Goal: Use online tool/utility

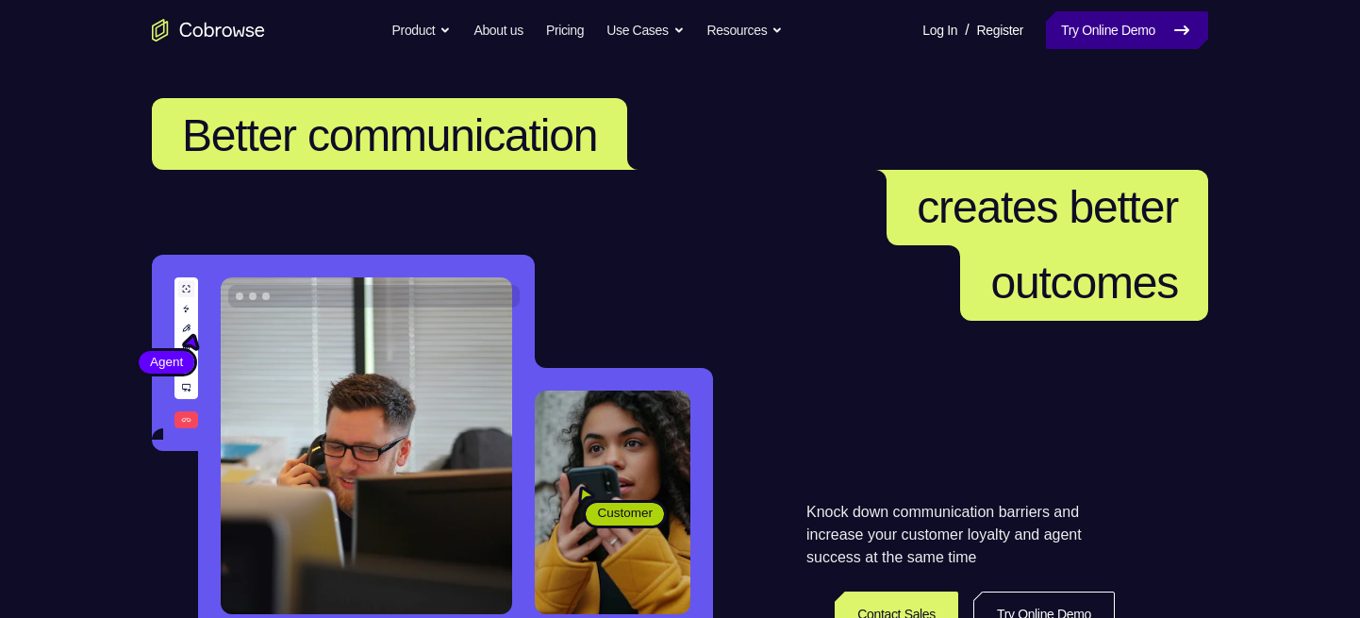
click at [1101, 26] on link "Try Online Demo" at bounding box center [1127, 30] width 162 height 38
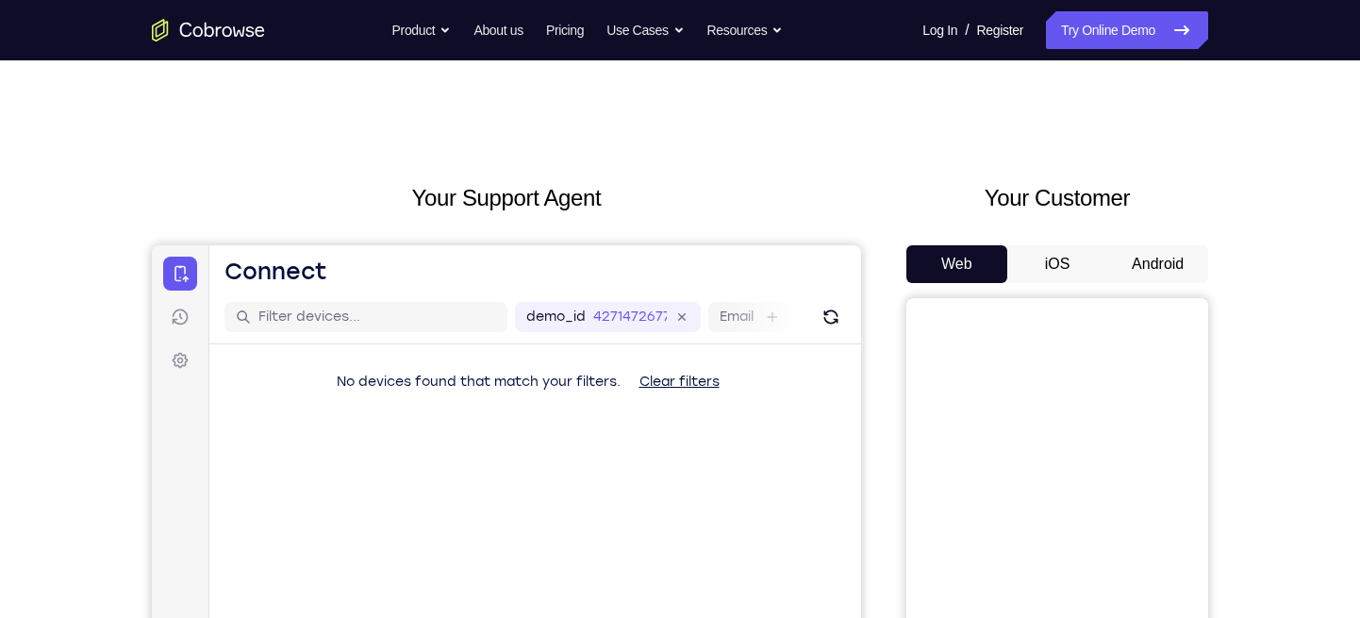
click at [1157, 264] on button "Android" at bounding box center [1157, 264] width 101 height 38
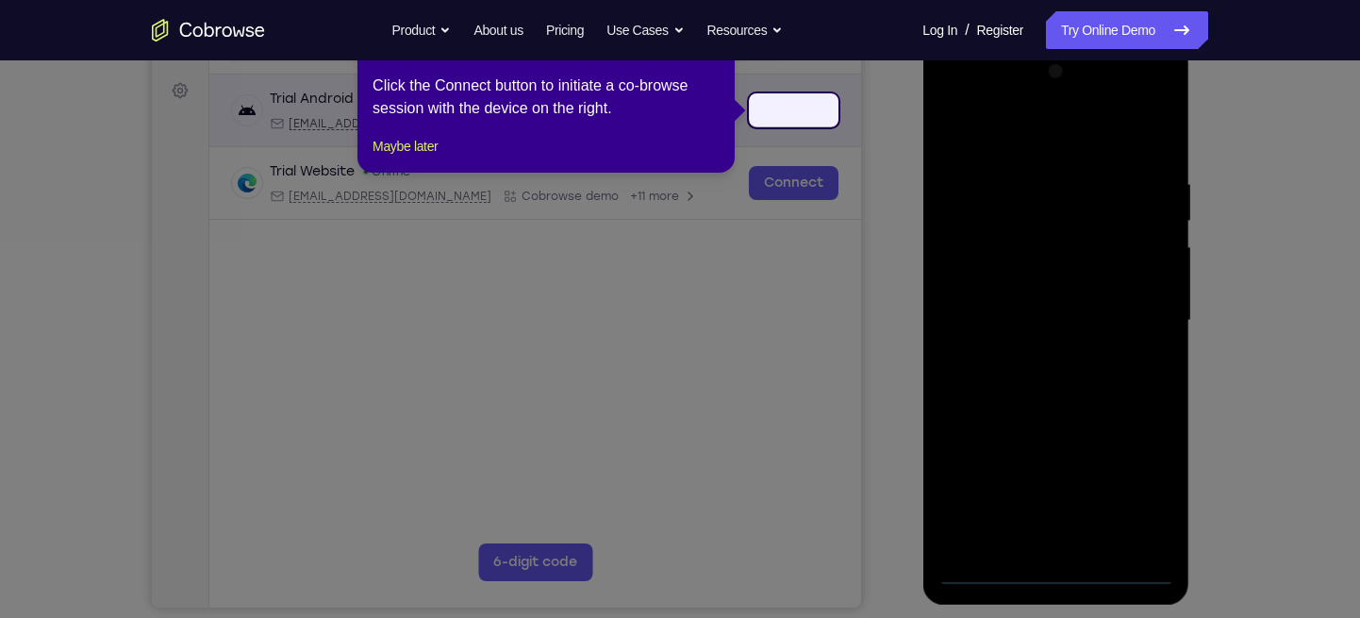
scroll to position [230, 0]
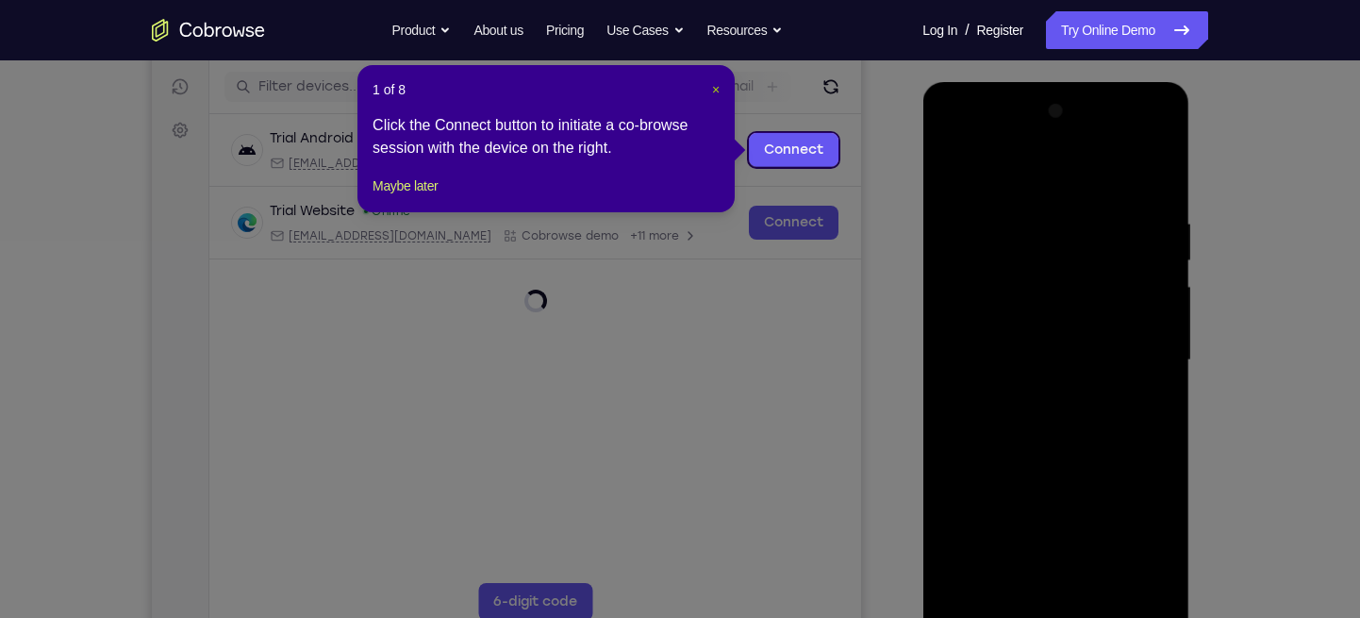
click at [715, 90] on span "×" at bounding box center [716, 89] width 8 height 15
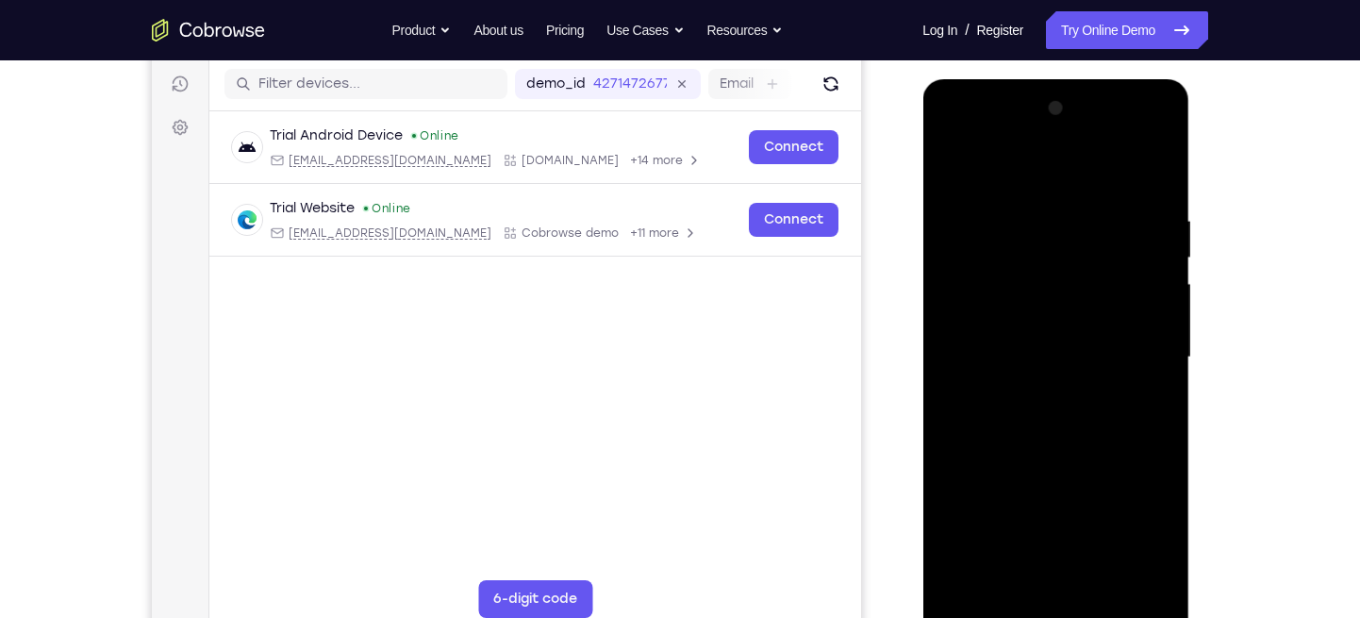
scroll to position [241, 0]
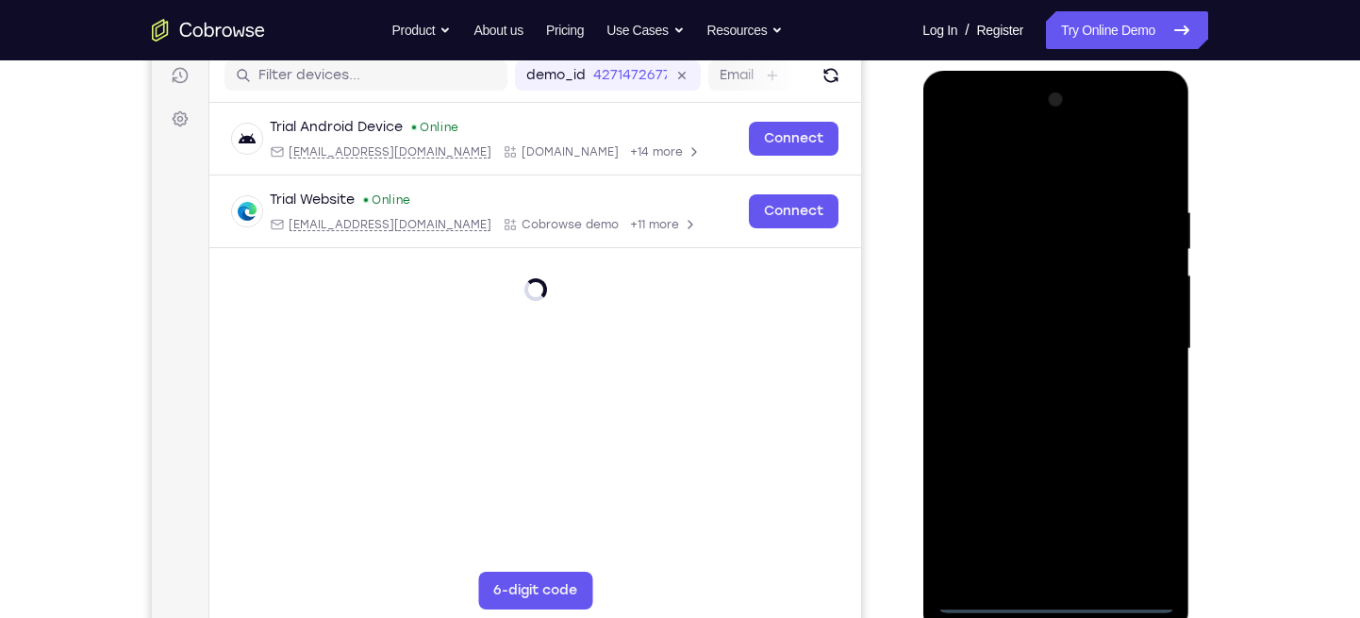
click at [1055, 595] on div at bounding box center [1056, 349] width 238 height 528
click at [1139, 522] on div at bounding box center [1056, 349] width 238 height 528
click at [977, 165] on div at bounding box center [1056, 349] width 238 height 528
click at [1135, 342] on div at bounding box center [1056, 349] width 238 height 528
click at [1030, 384] on div at bounding box center [1056, 349] width 238 height 528
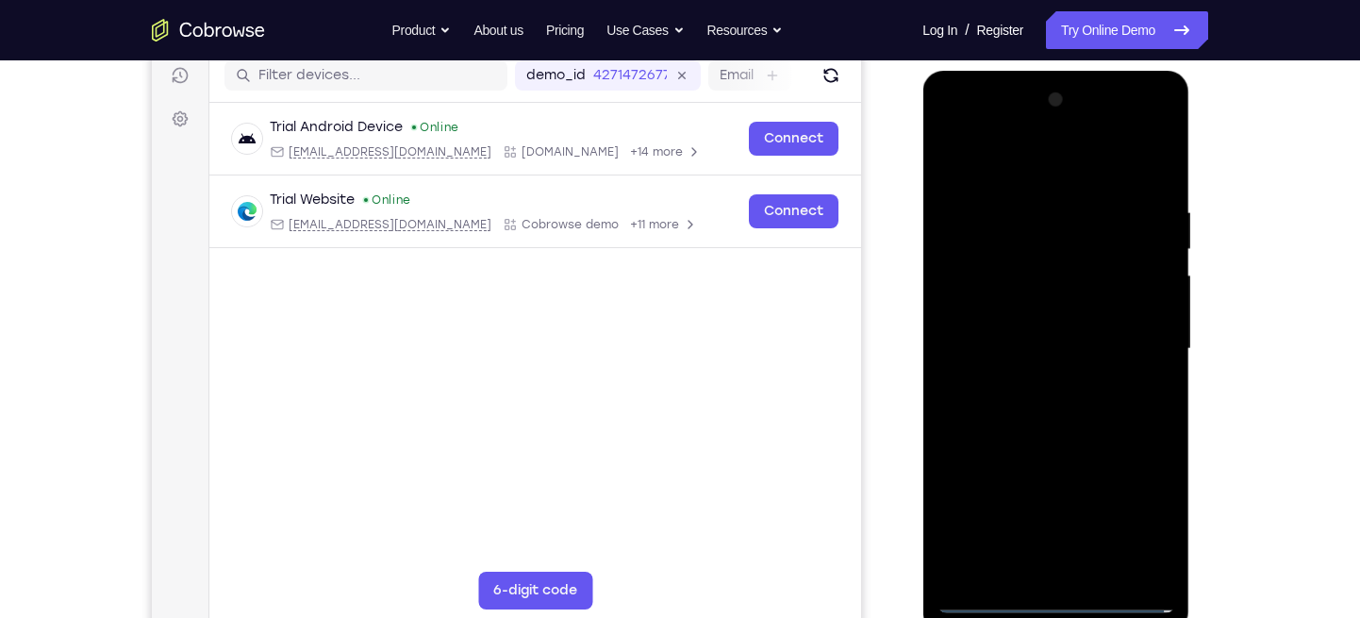
click at [1041, 324] on div at bounding box center [1056, 349] width 238 height 528
click at [1000, 302] on div at bounding box center [1056, 349] width 238 height 528
click at [996, 347] on div at bounding box center [1056, 349] width 238 height 528
click at [1000, 415] on div at bounding box center [1056, 349] width 238 height 528
click at [1004, 412] on div at bounding box center [1056, 349] width 238 height 528
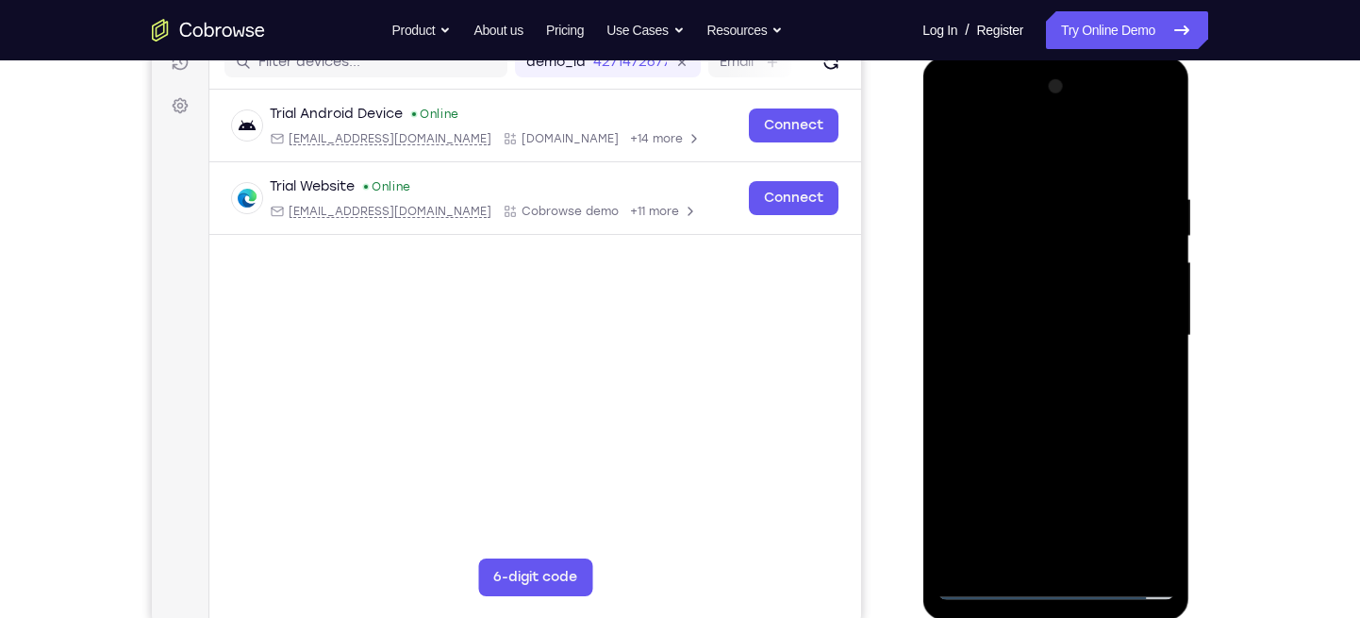
scroll to position [253, 0]
click at [1048, 422] on div at bounding box center [1056, 338] width 238 height 528
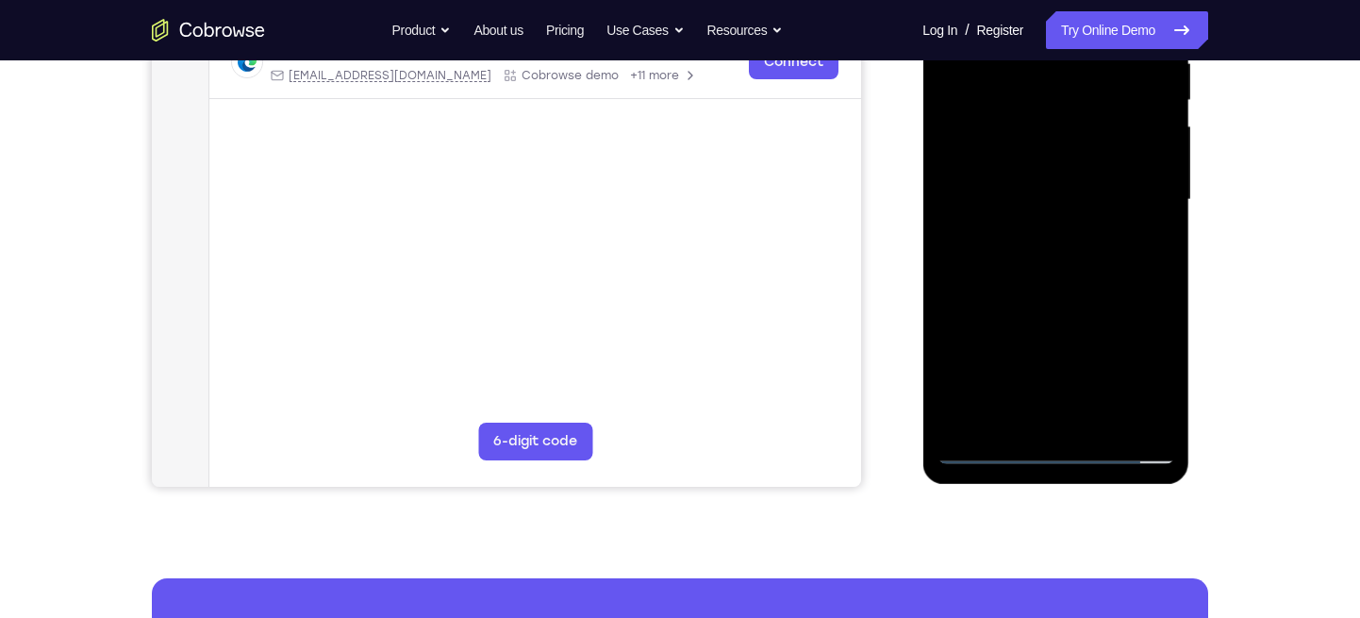
click at [1160, 420] on div at bounding box center [1056, 200] width 238 height 528
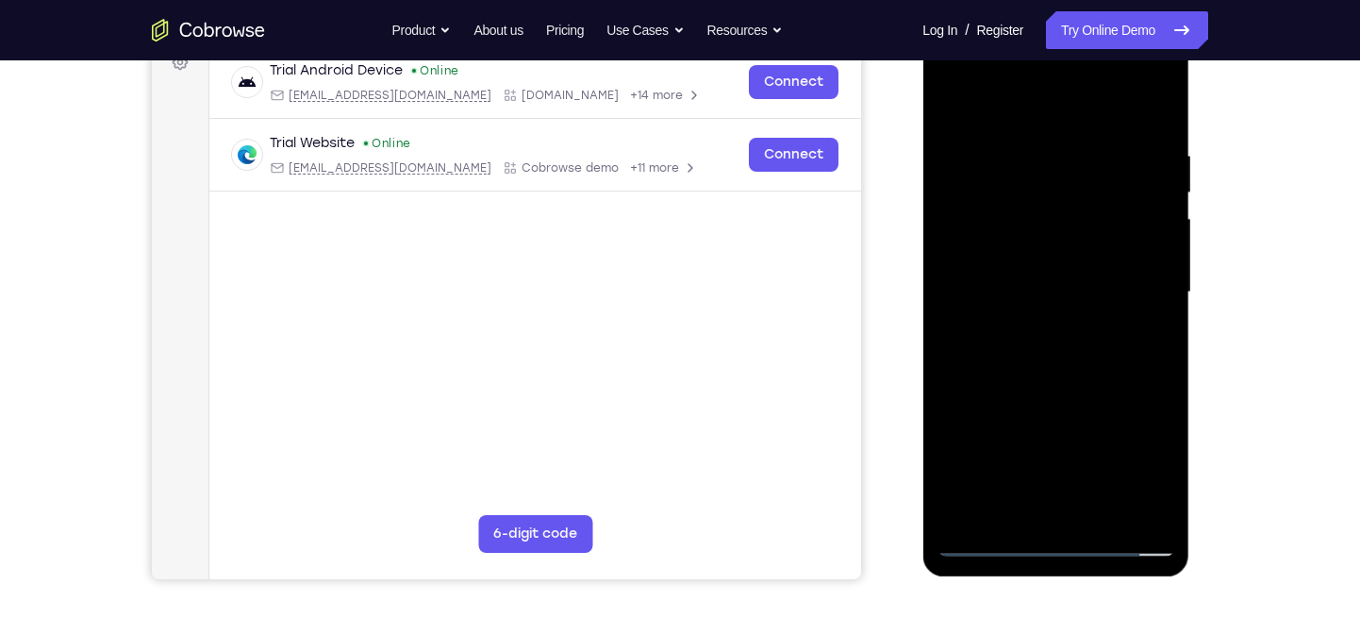
scroll to position [295, 0]
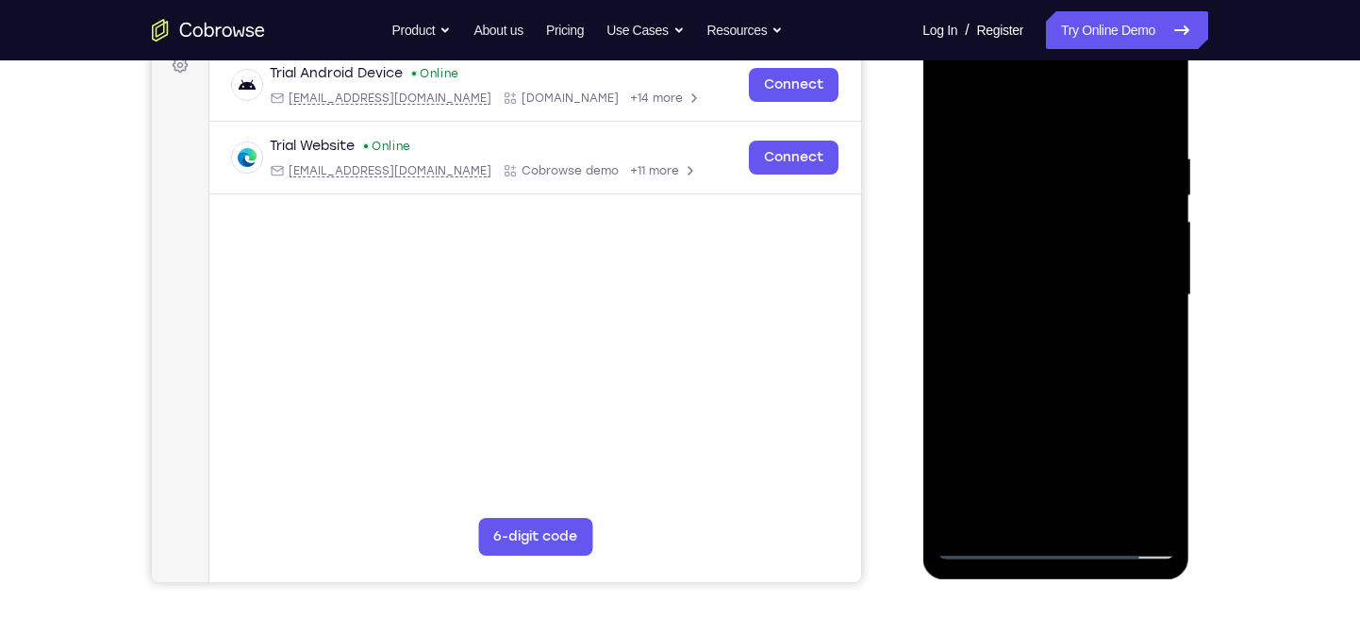
click at [1019, 158] on div at bounding box center [1056, 295] width 238 height 528
click at [1154, 110] on div at bounding box center [1056, 295] width 238 height 528
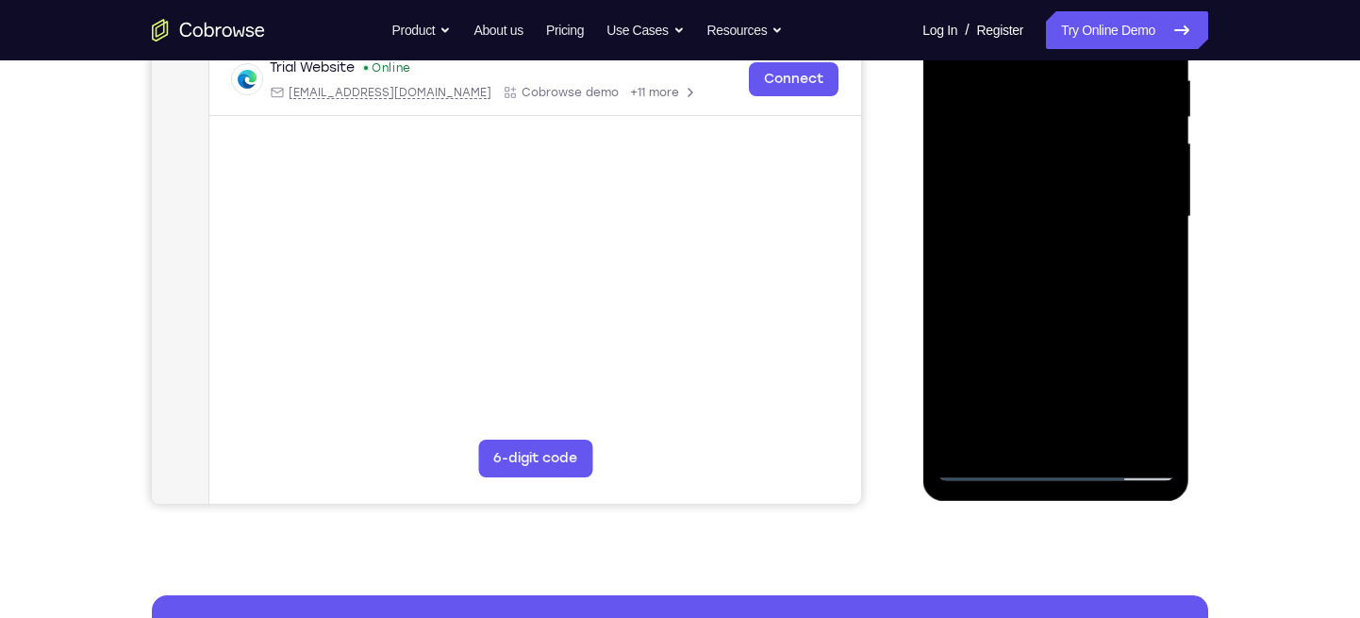
scroll to position [374, 0]
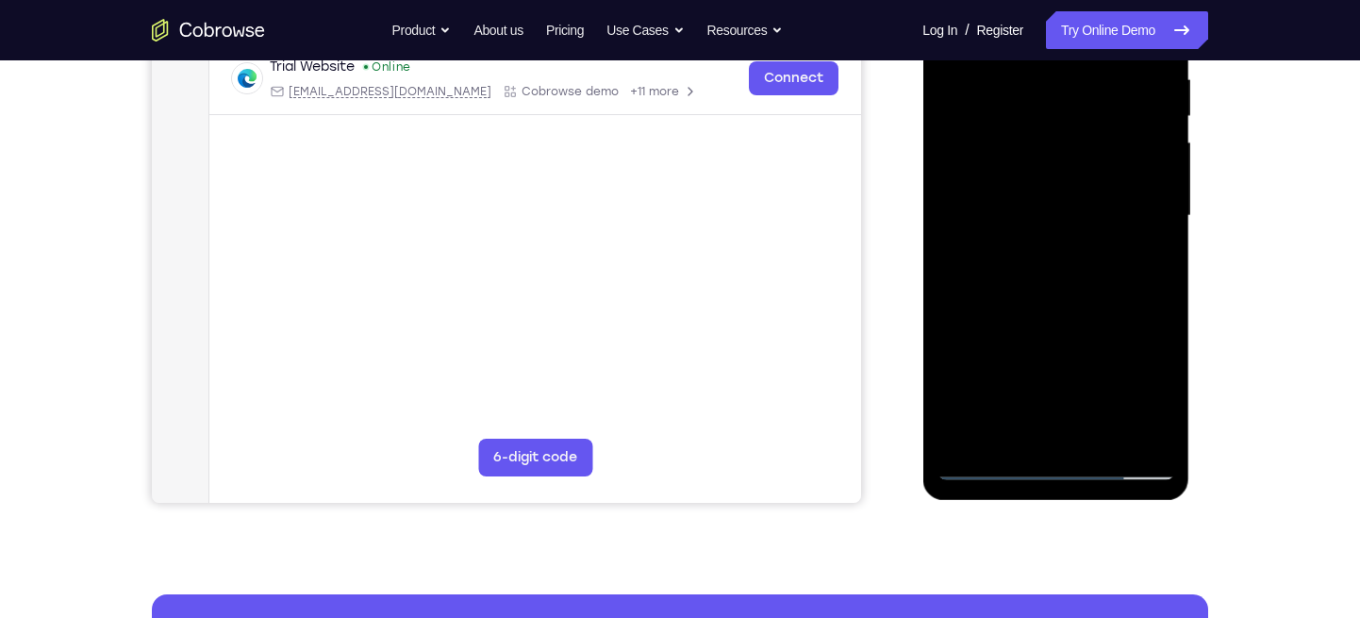
click at [1100, 442] on div at bounding box center [1056, 216] width 238 height 528
click at [1064, 307] on div at bounding box center [1056, 216] width 238 height 528
click at [950, 373] on div at bounding box center [1056, 216] width 238 height 528
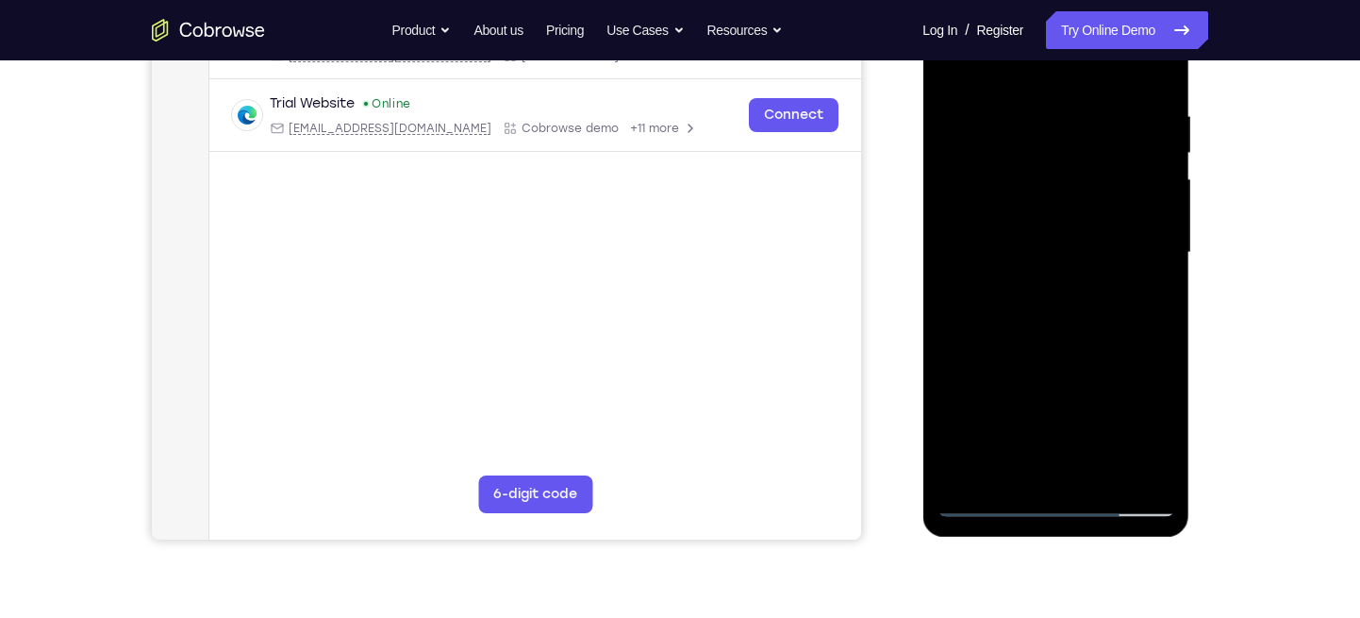
scroll to position [314, 0]
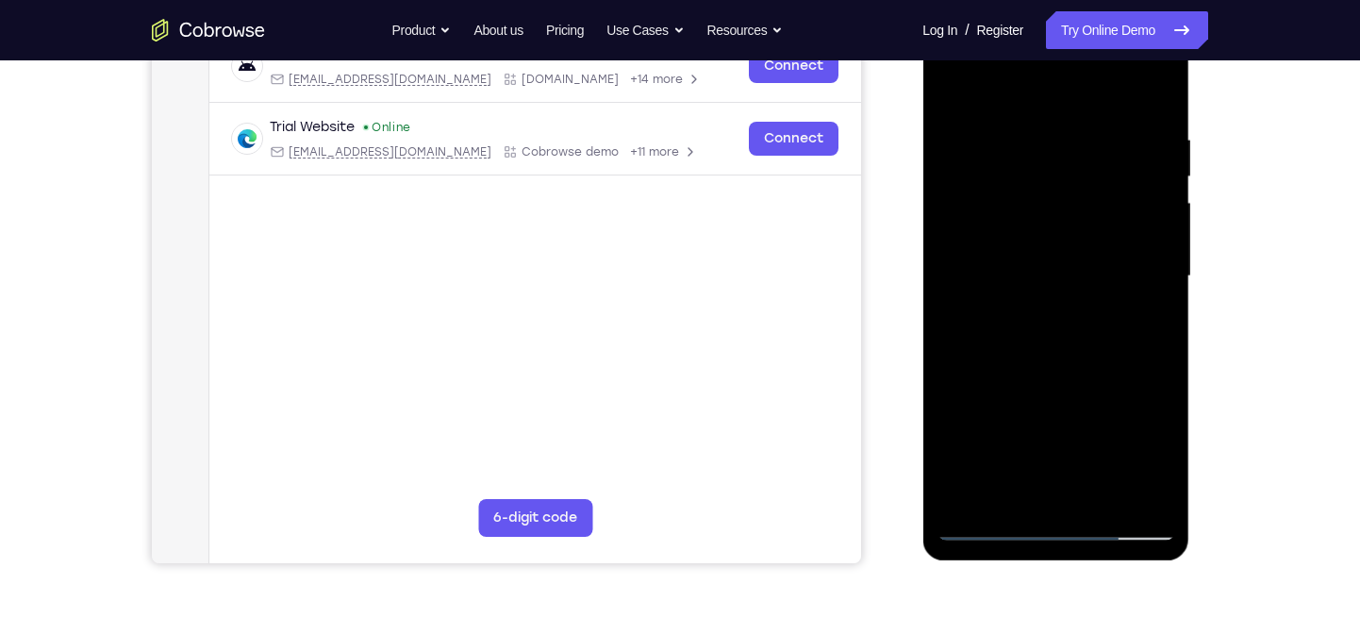
click at [987, 84] on div at bounding box center [1056, 276] width 238 height 528
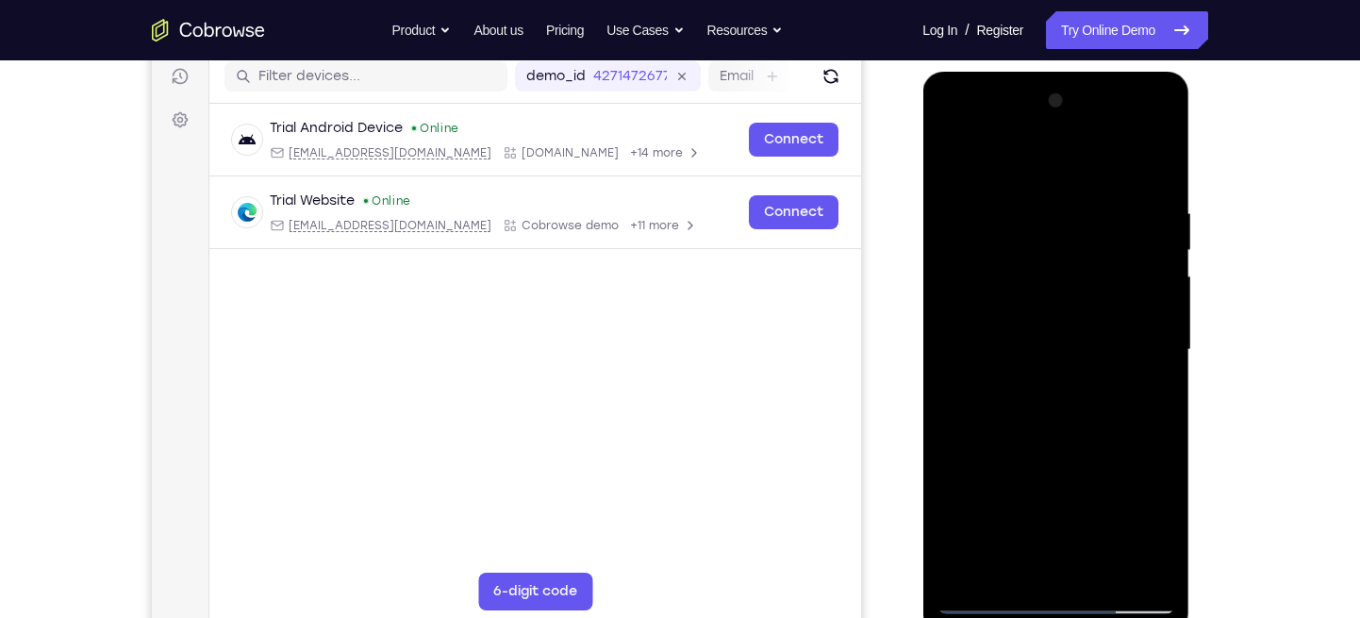
scroll to position [383, 0]
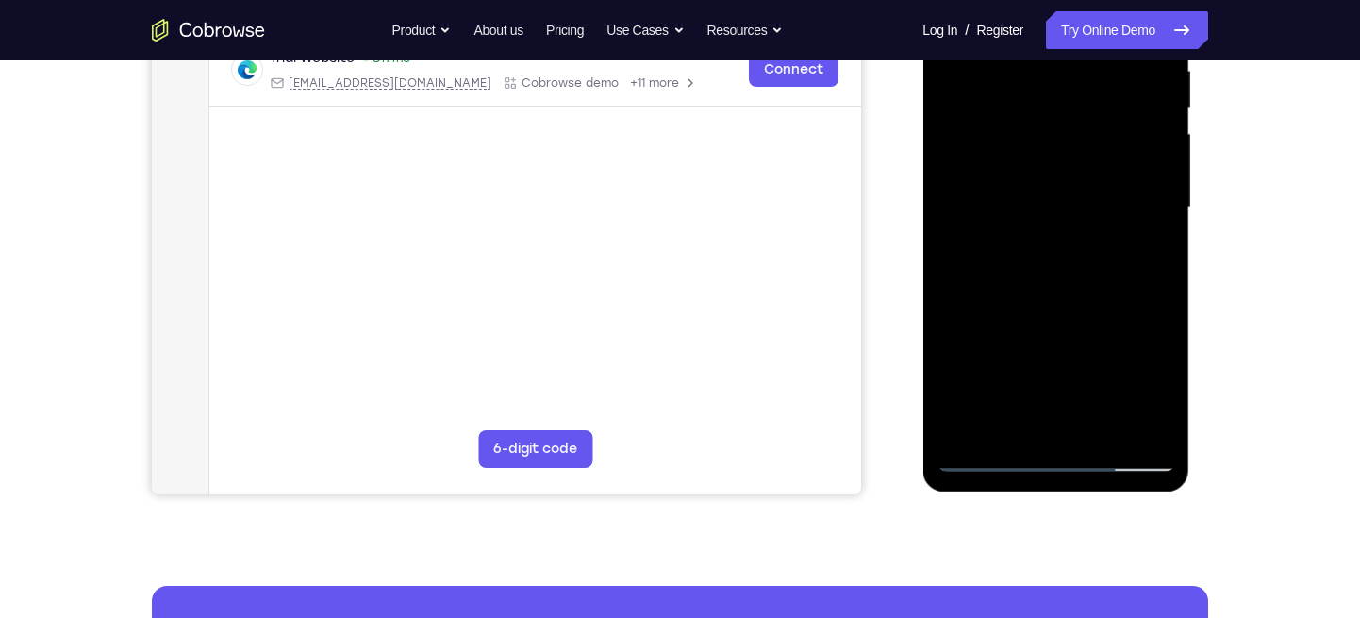
click at [965, 429] on div at bounding box center [1056, 207] width 238 height 528
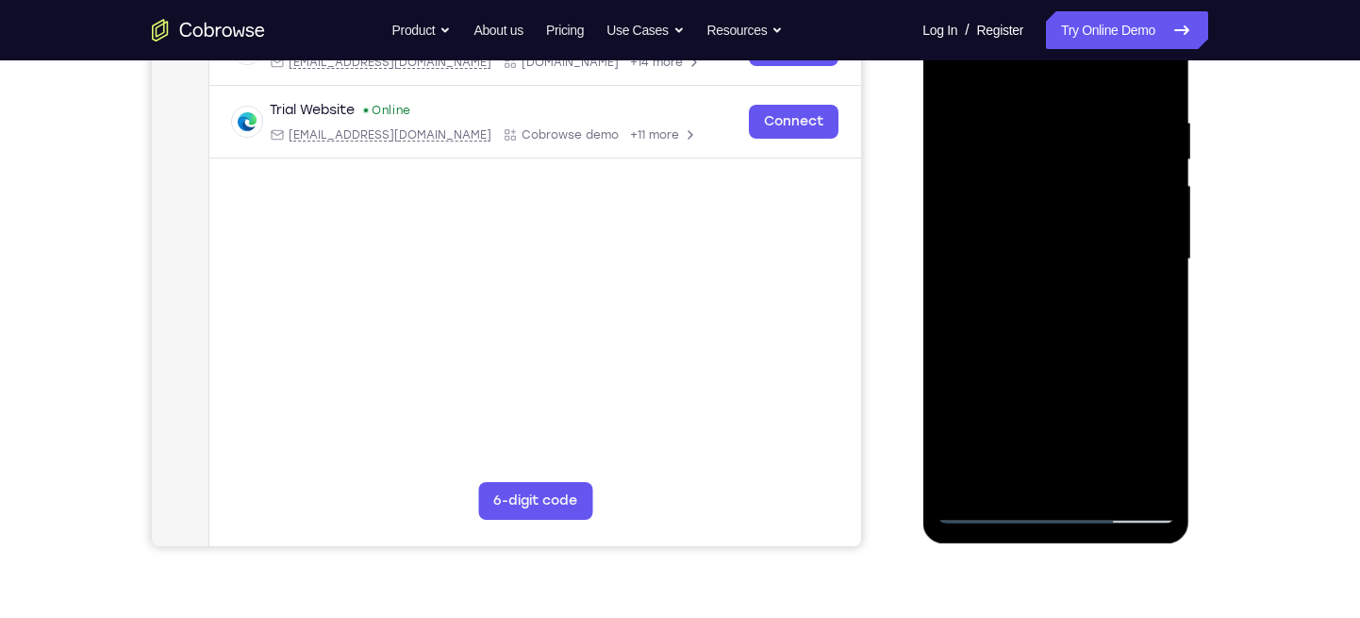
scroll to position [326, 0]
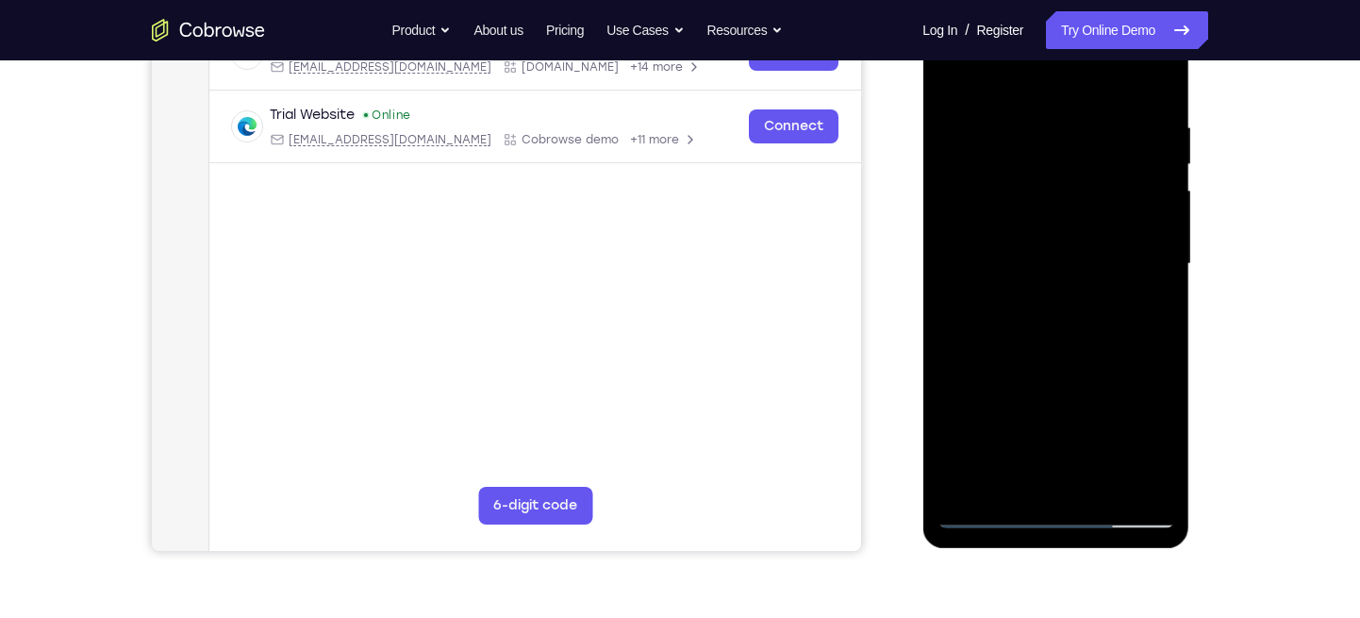
click at [1034, 145] on div at bounding box center [1056, 264] width 238 height 528
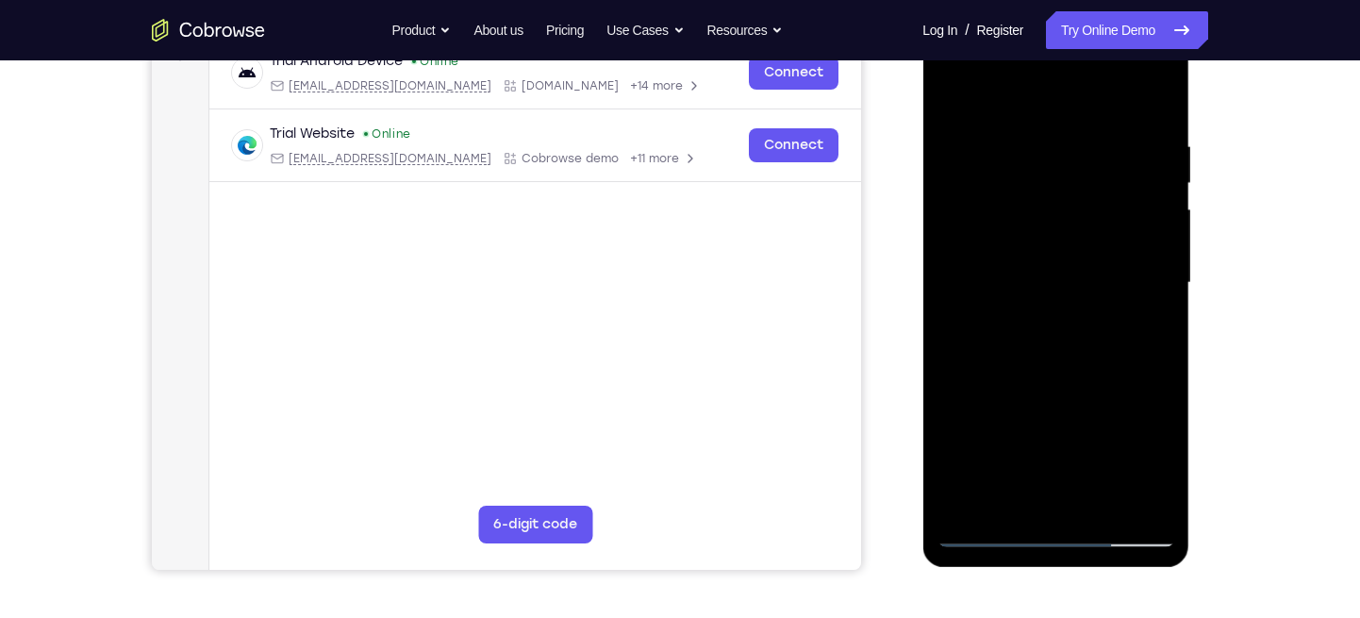
scroll to position [308, 0]
click at [1155, 99] on div at bounding box center [1056, 282] width 238 height 528
click at [1099, 510] on div at bounding box center [1056, 282] width 238 height 528
drag, startPoint x: 1068, startPoint y: 401, endPoint x: 1096, endPoint y: 571, distance: 172.1
click at [1096, 570] on html "Online web based iOS Simulators and Android Emulators. Run iPhone, iPad, Mobile…" at bounding box center [1056, 287] width 269 height 566
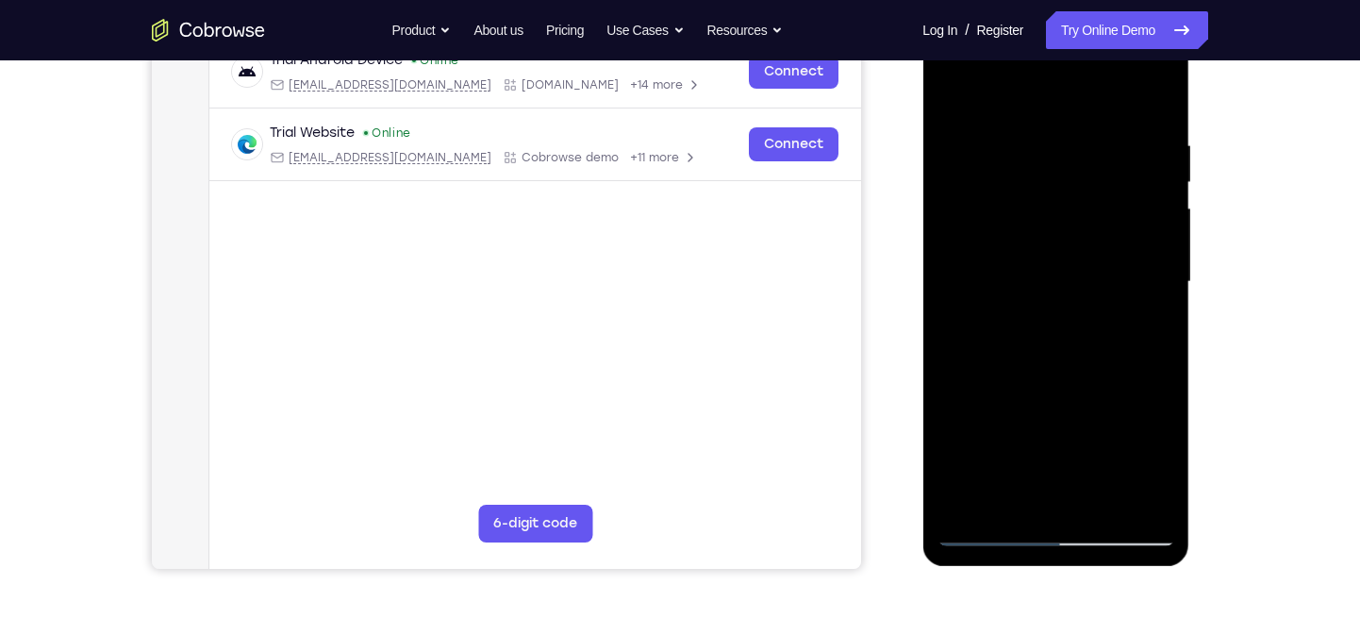
click at [1158, 178] on div at bounding box center [1056, 282] width 238 height 528
click at [1159, 180] on div at bounding box center [1056, 282] width 238 height 528
click at [947, 175] on div at bounding box center [1056, 282] width 238 height 528
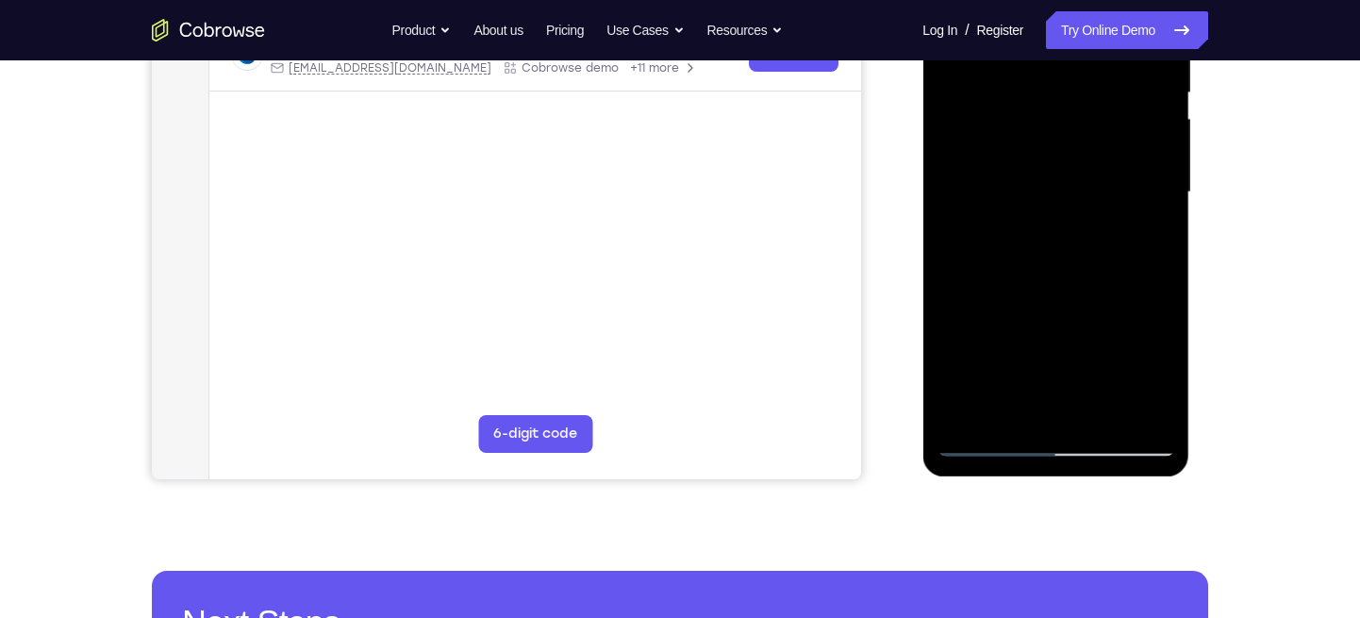
scroll to position [506, 0]
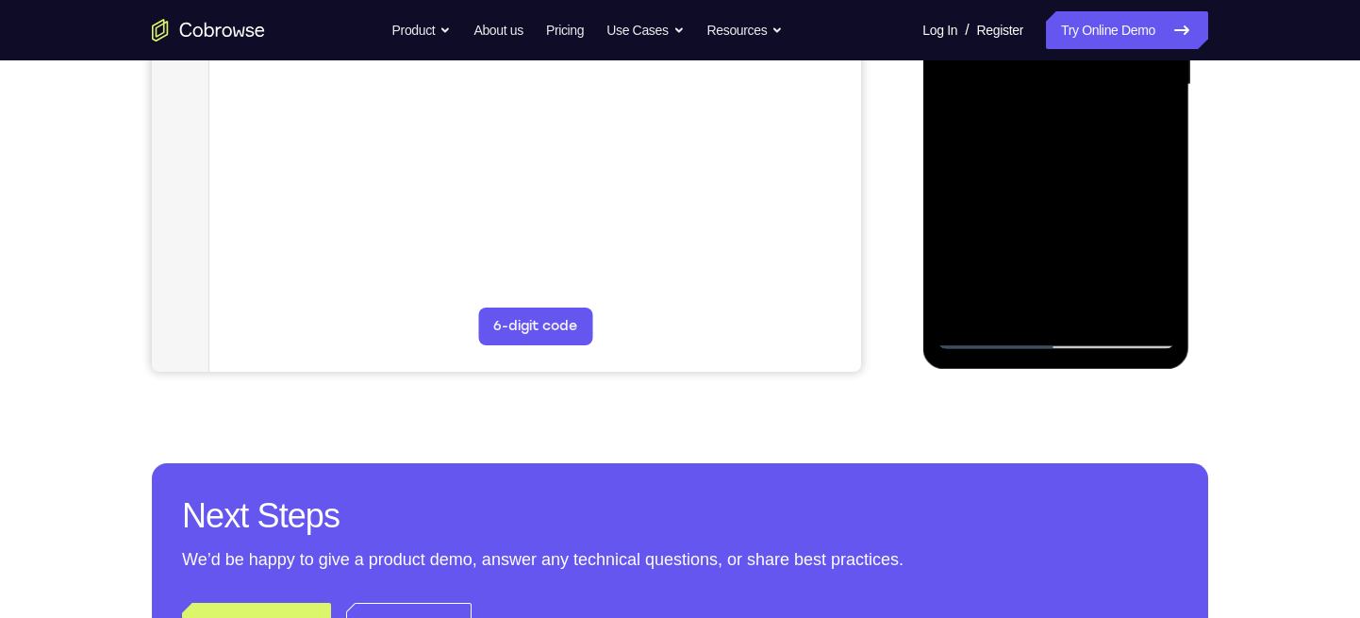
click at [965, 166] on div at bounding box center [1056, 85] width 238 height 528
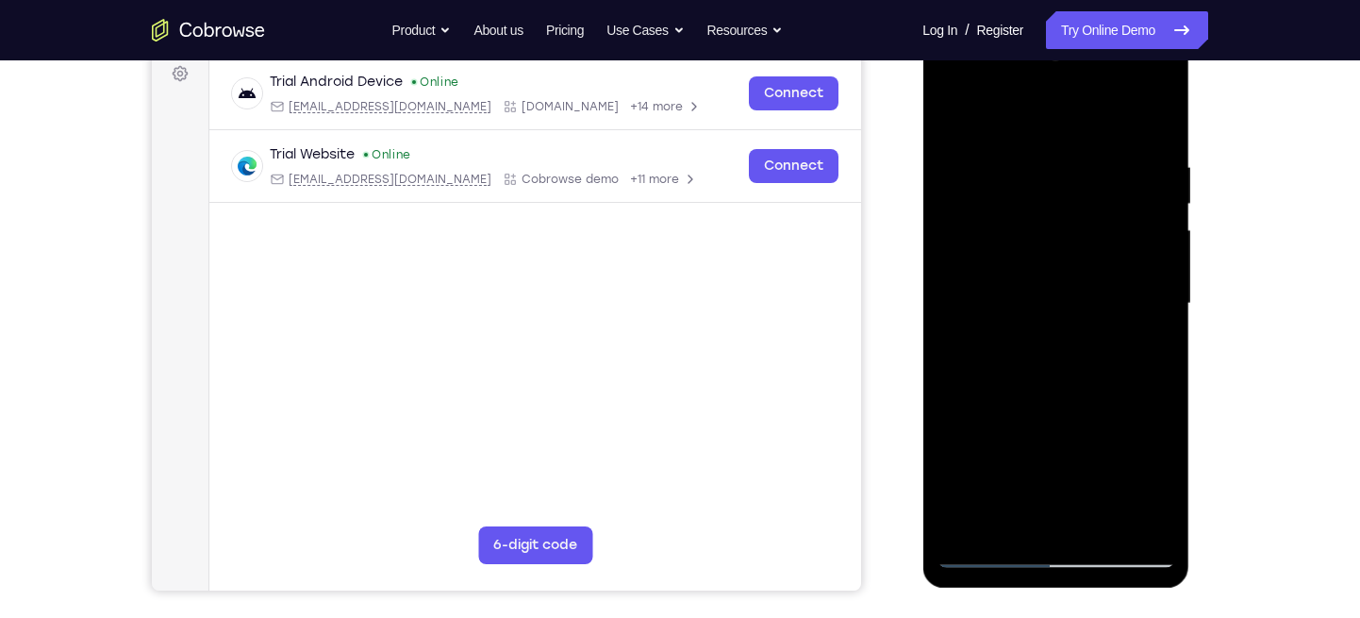
scroll to position [284, 0]
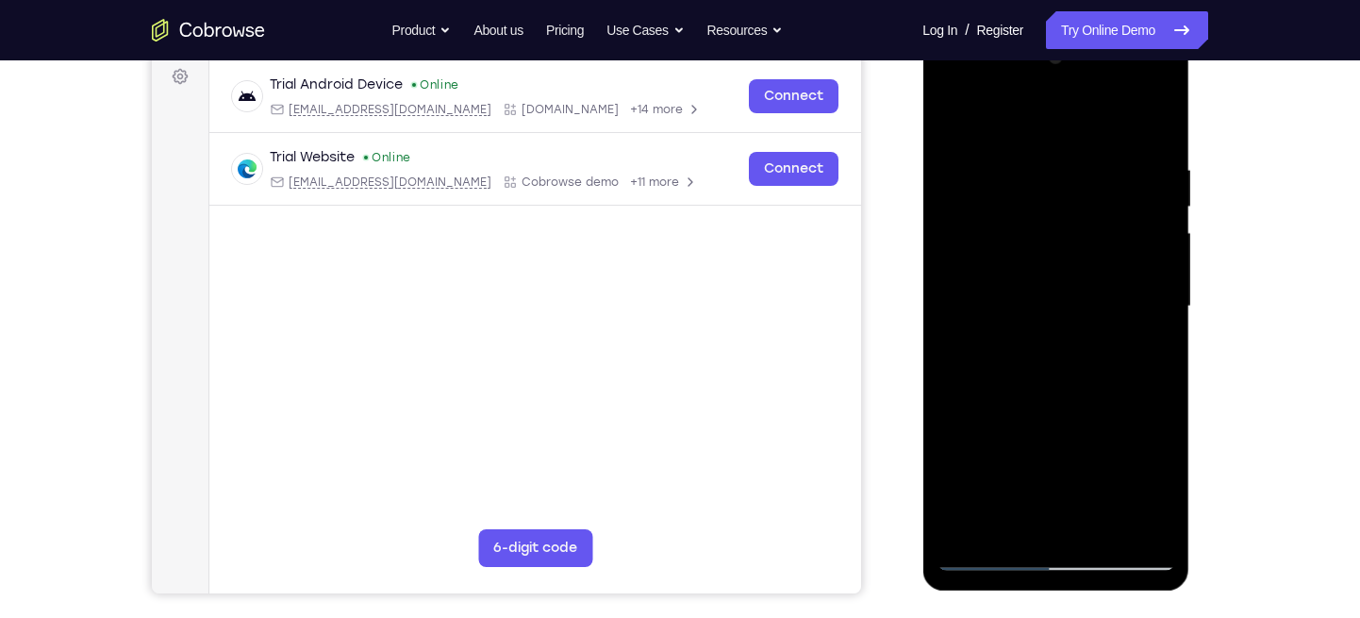
click at [954, 125] on div at bounding box center [1056, 306] width 238 height 528
drag, startPoint x: 1024, startPoint y: 245, endPoint x: 1060, endPoint y: 460, distance: 218.0
click at [1060, 460] on div at bounding box center [1056, 306] width 238 height 528
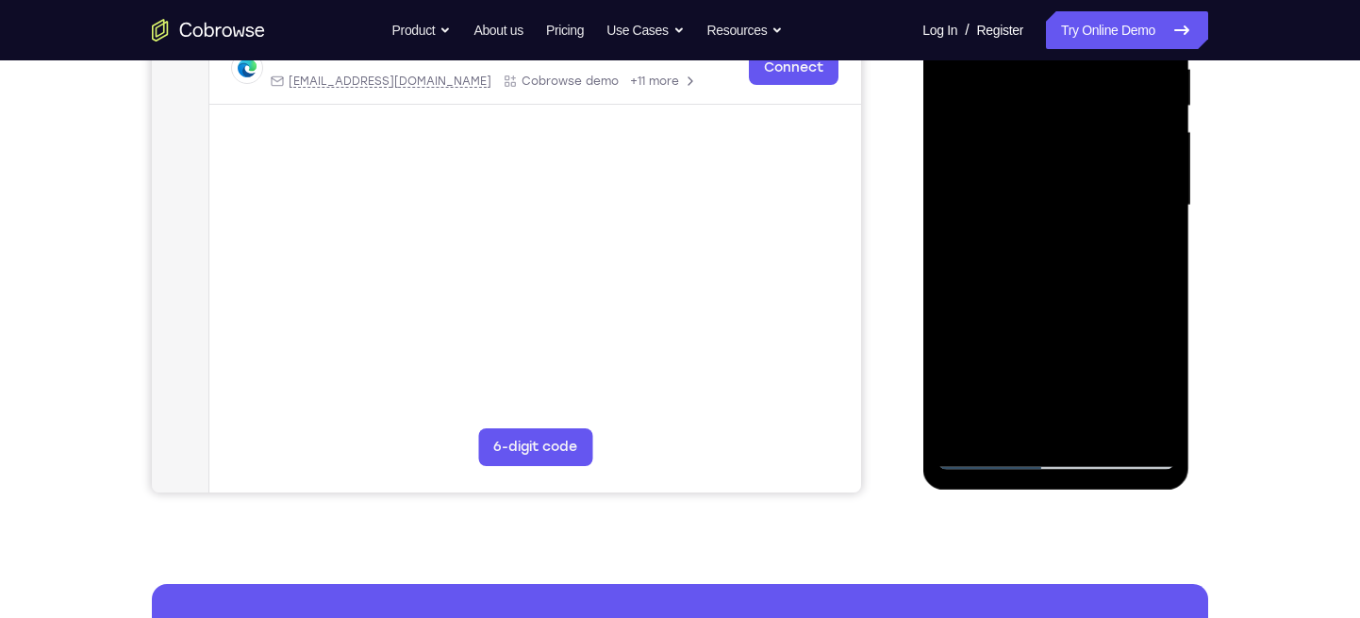
scroll to position [361, 0]
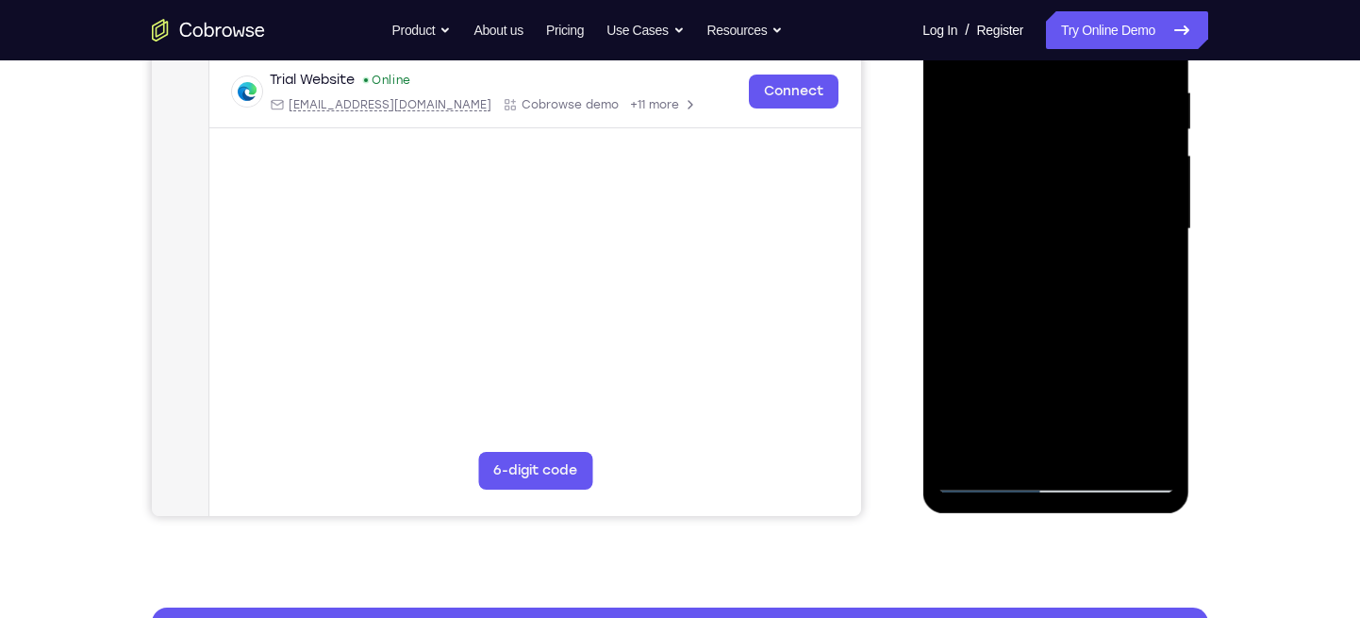
drag, startPoint x: 1101, startPoint y: 298, endPoint x: 1088, endPoint y: 154, distance: 144.9
click at [1088, 154] on div at bounding box center [1056, 229] width 238 height 528
drag, startPoint x: 1081, startPoint y: 344, endPoint x: 1074, endPoint y: 226, distance: 118.1
click at [1074, 226] on div at bounding box center [1056, 229] width 238 height 528
drag, startPoint x: 1099, startPoint y: 293, endPoint x: 1085, endPoint y: 156, distance: 138.4
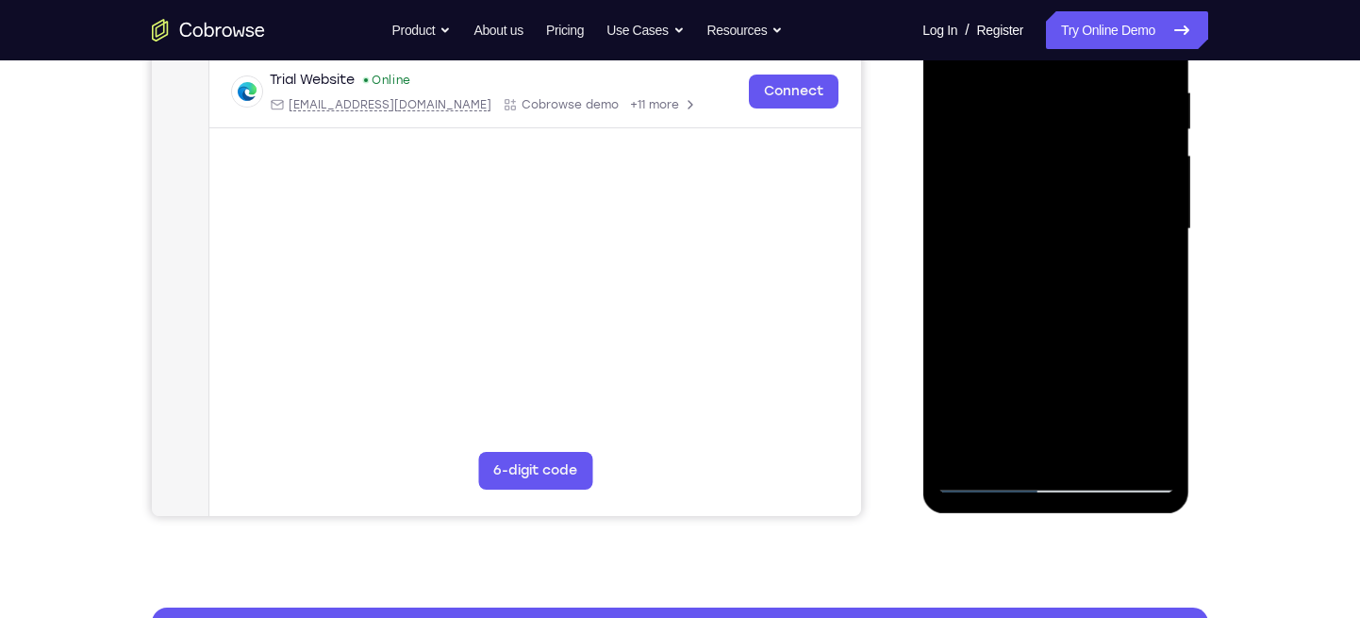
click at [1085, 156] on div at bounding box center [1056, 229] width 238 height 528
click at [1159, 241] on div at bounding box center [1056, 229] width 238 height 528
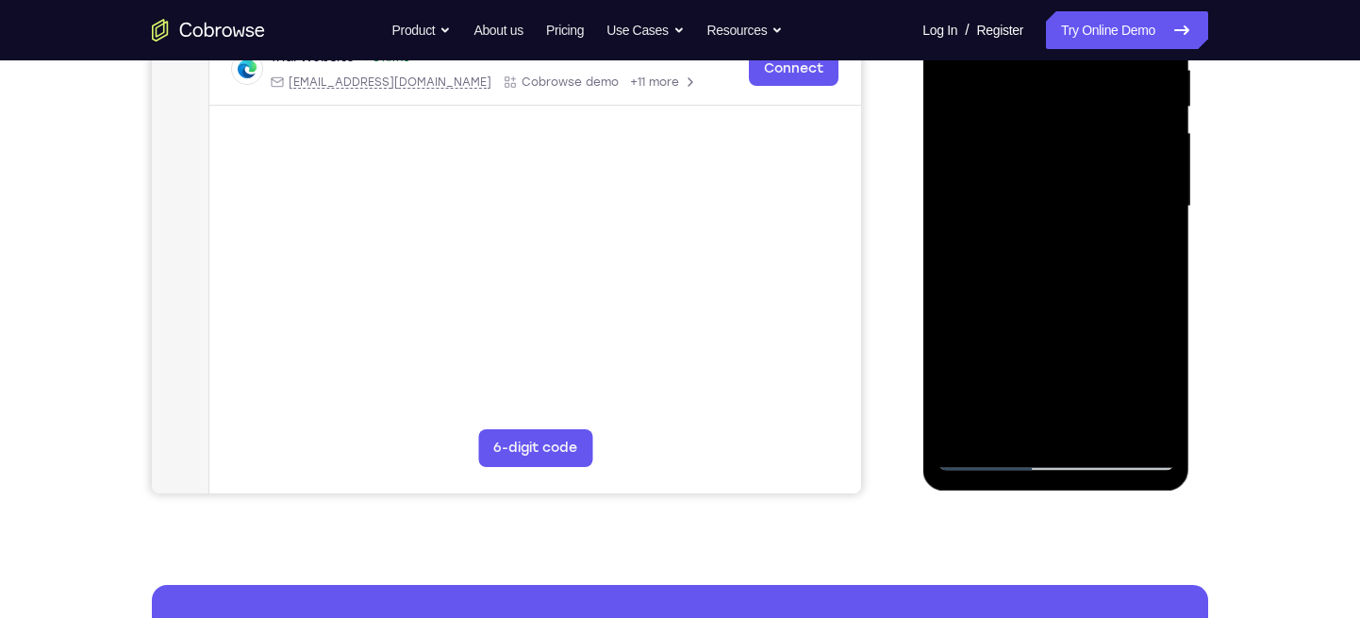
scroll to position [385, 0]
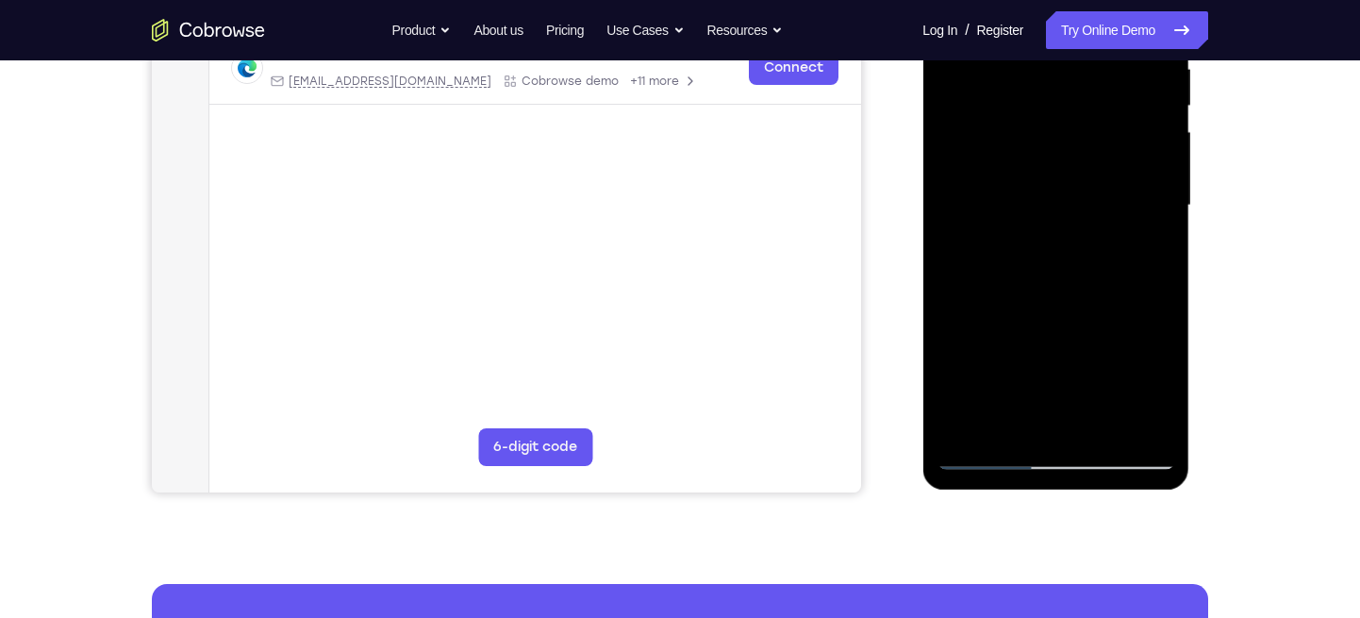
click at [1158, 225] on div at bounding box center [1056, 206] width 238 height 528
click at [1159, 224] on div at bounding box center [1056, 206] width 238 height 528
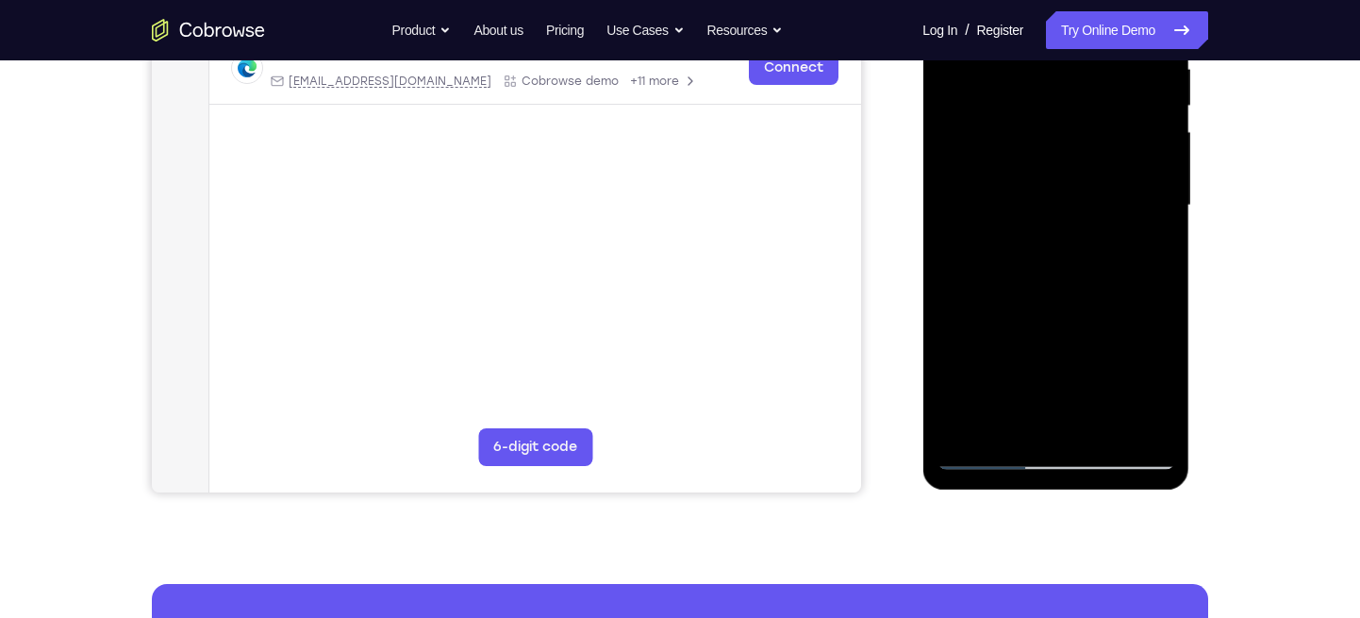
click at [1159, 224] on div at bounding box center [1056, 206] width 238 height 528
click at [948, 222] on div at bounding box center [1056, 206] width 238 height 528
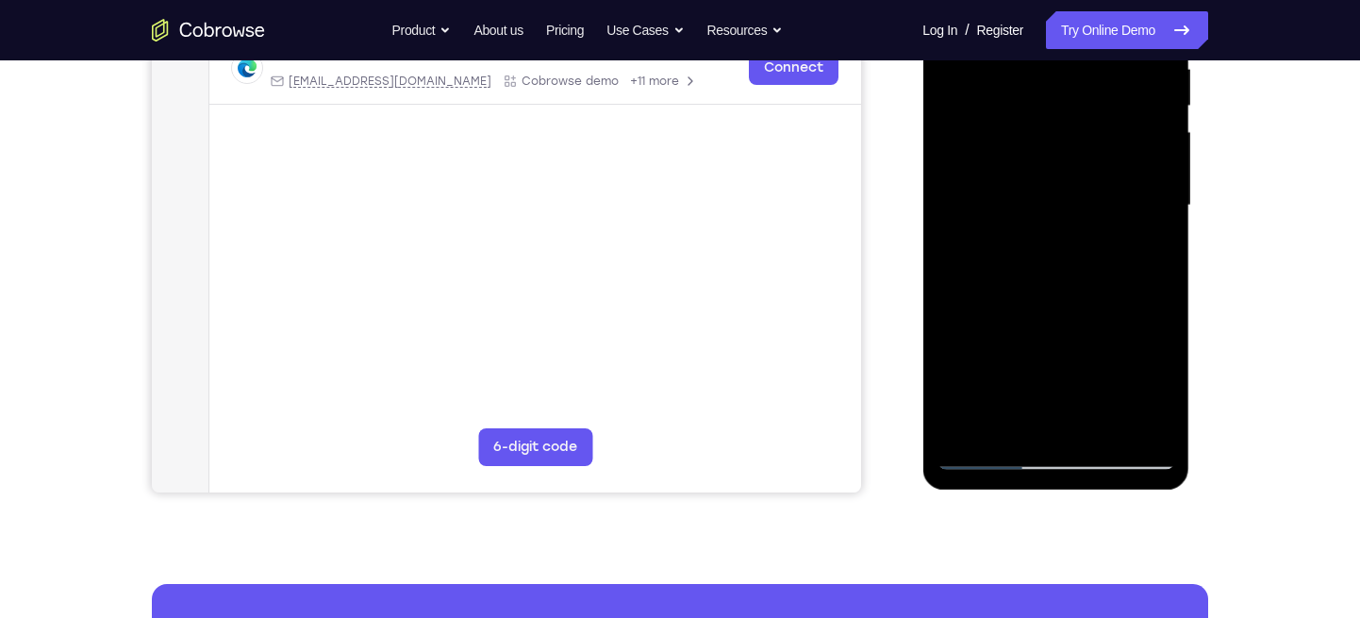
click at [948, 222] on div at bounding box center [1056, 206] width 238 height 528
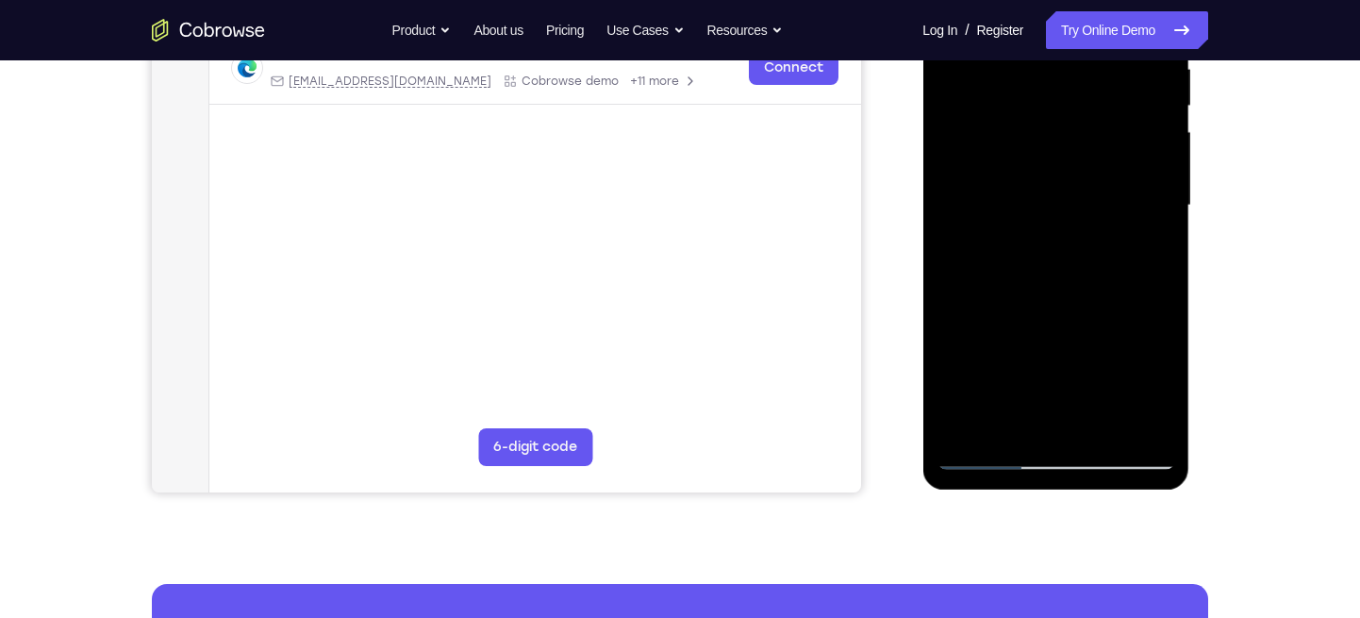
click at [948, 222] on div at bounding box center [1056, 206] width 238 height 528
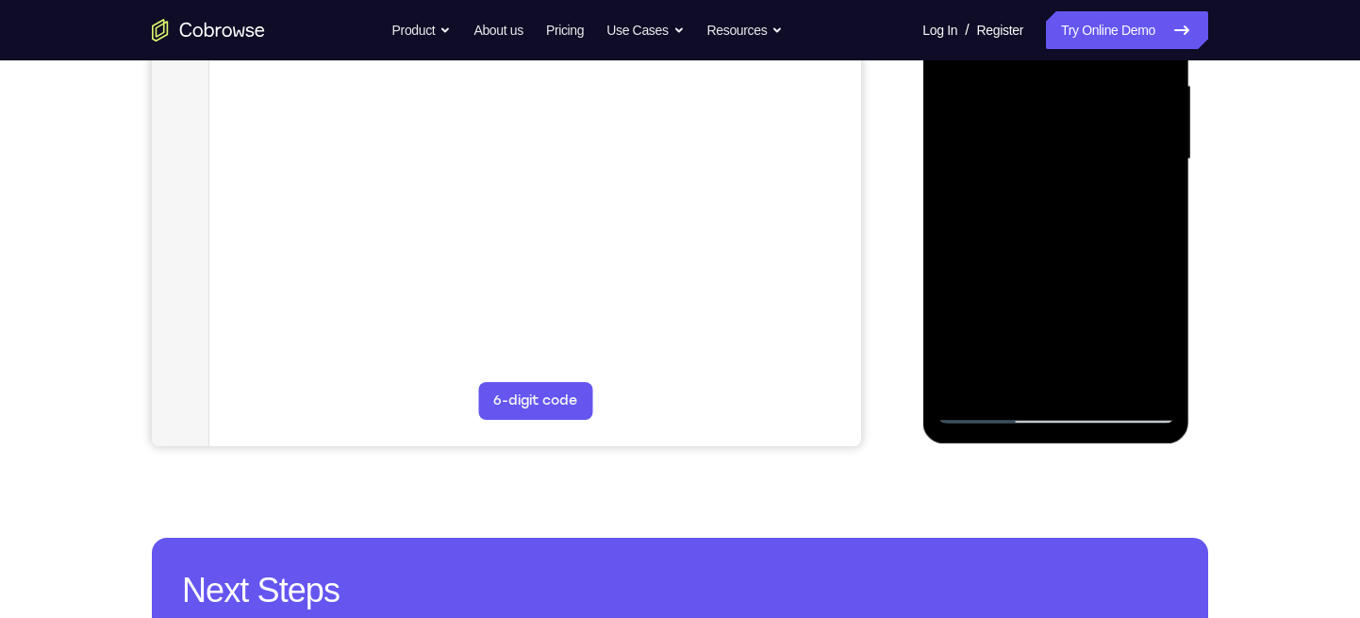
scroll to position [368, 0]
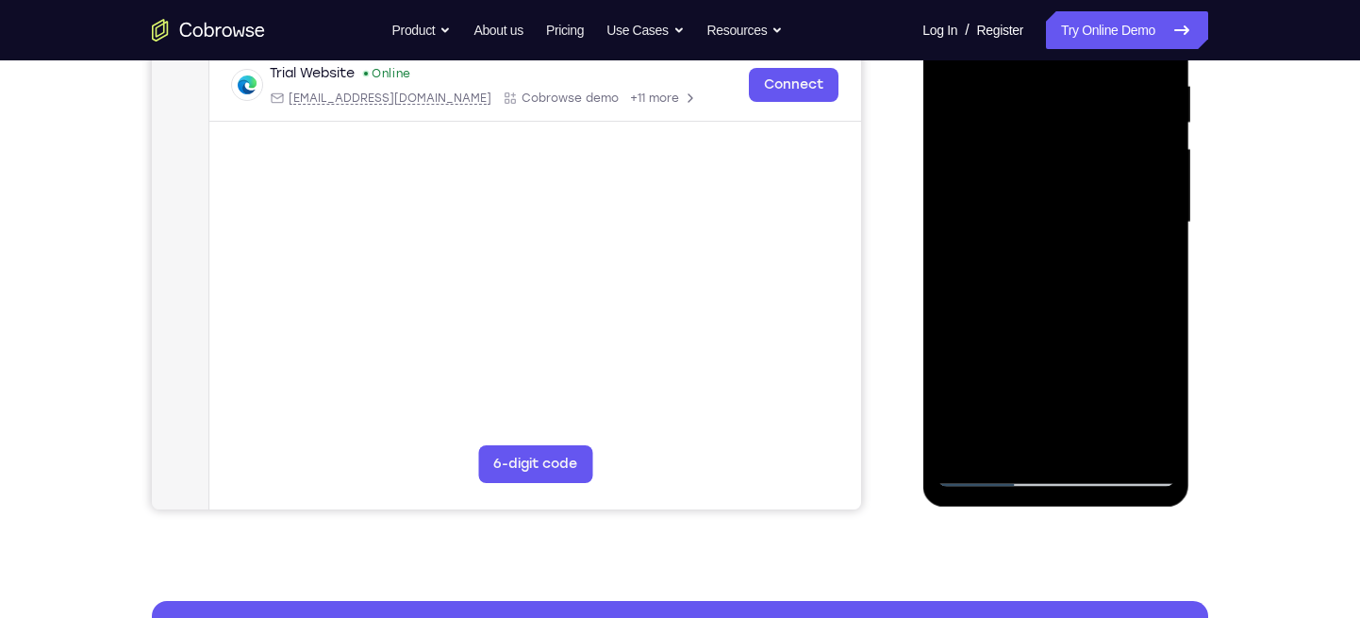
drag, startPoint x: 1065, startPoint y: 352, endPoint x: 1062, endPoint y: 204, distance: 148.1
click at [1062, 204] on div at bounding box center [1056, 222] width 238 height 528
drag, startPoint x: 1074, startPoint y: 334, endPoint x: 1062, endPoint y: 190, distance: 144.8
click at [1062, 190] on div at bounding box center [1056, 222] width 238 height 528
drag, startPoint x: 1081, startPoint y: 333, endPoint x: 1073, endPoint y: 176, distance: 156.8
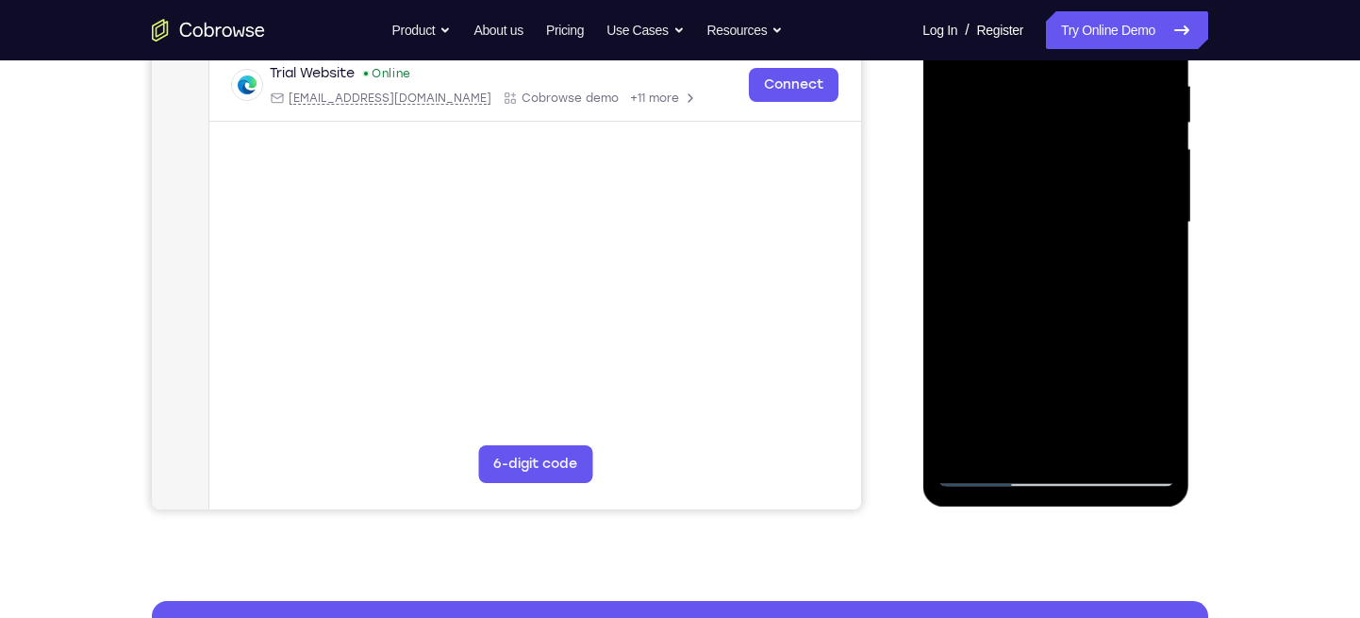
click at [1073, 176] on div at bounding box center [1056, 222] width 238 height 528
drag, startPoint x: 1069, startPoint y: 350, endPoint x: 1059, endPoint y: 158, distance: 191.7
click at [1059, 158] on div at bounding box center [1056, 222] width 238 height 528
drag, startPoint x: 1075, startPoint y: 331, endPoint x: 1058, endPoint y: 197, distance: 135.0
click at [1058, 197] on div at bounding box center [1056, 222] width 238 height 528
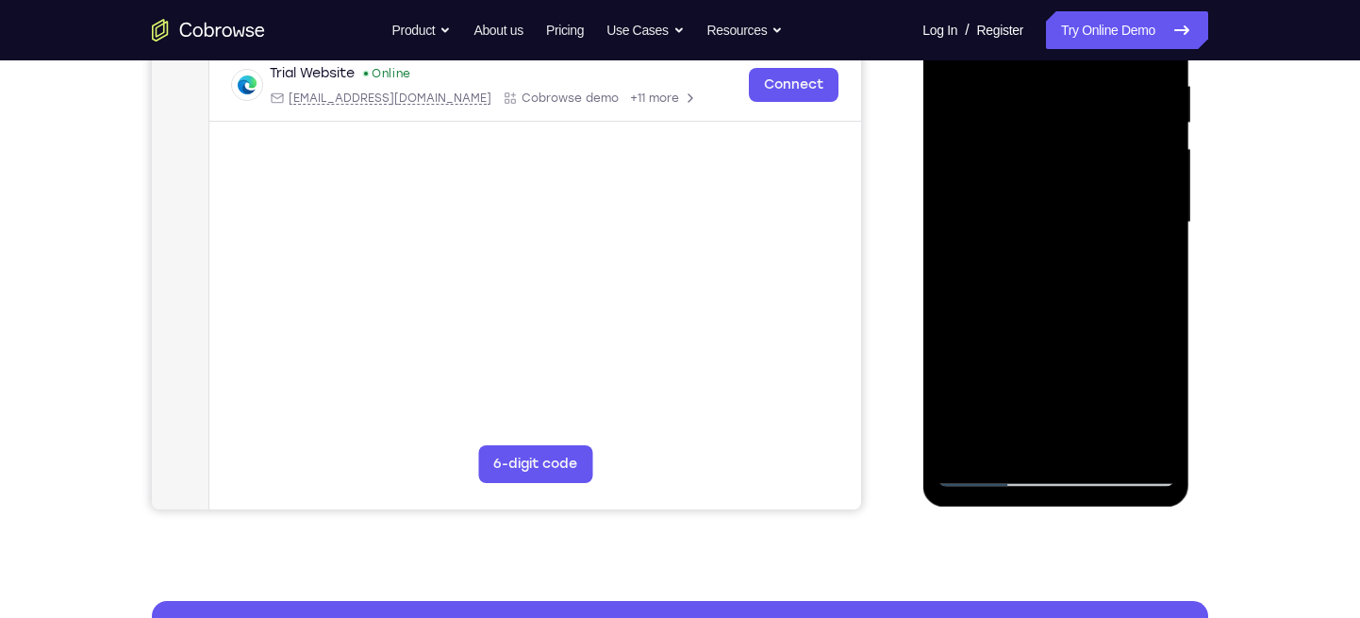
click at [1084, 241] on div at bounding box center [1056, 222] width 238 height 528
click at [1158, 233] on div at bounding box center [1056, 222] width 238 height 528
drag, startPoint x: 1056, startPoint y: 284, endPoint x: 1048, endPoint y: 64, distance: 219.9
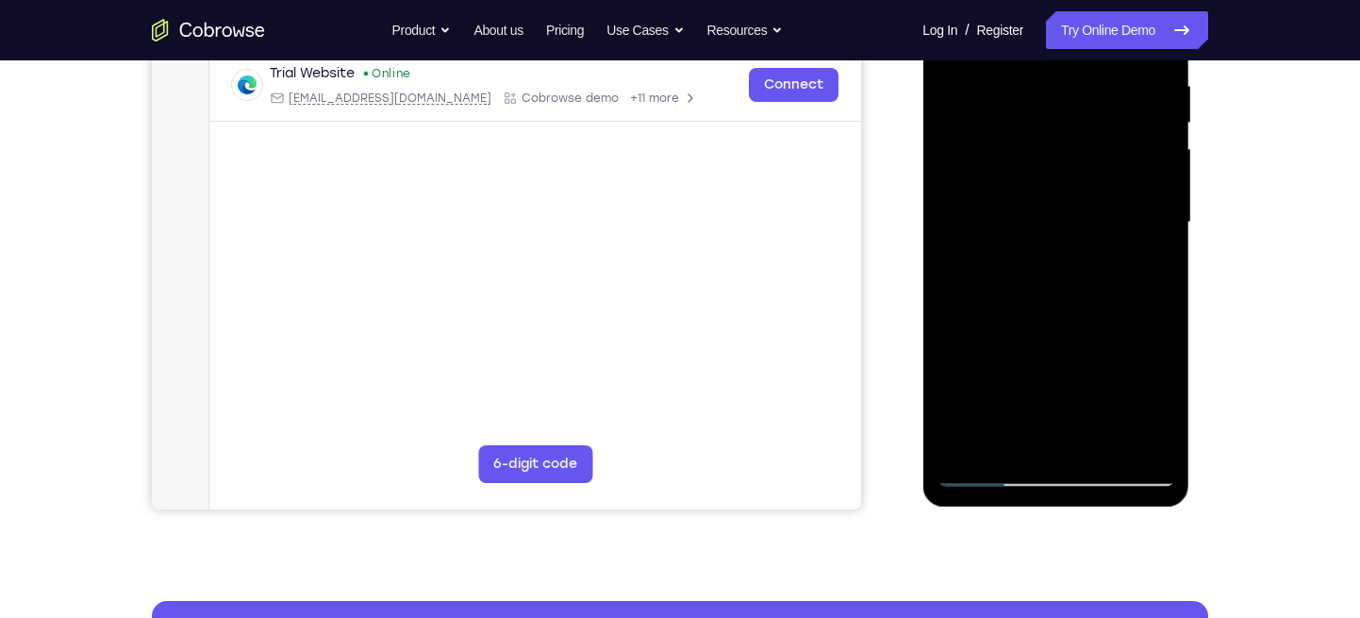
click at [1048, 64] on div at bounding box center [1056, 222] width 238 height 528
drag, startPoint x: 1050, startPoint y: 327, endPoint x: 1049, endPoint y: 109, distance: 217.9
click at [1049, 109] on div at bounding box center [1056, 222] width 238 height 528
click at [1160, 240] on div at bounding box center [1056, 222] width 238 height 528
drag, startPoint x: 1112, startPoint y: 265, endPoint x: 1106, endPoint y: 227, distance: 38.2
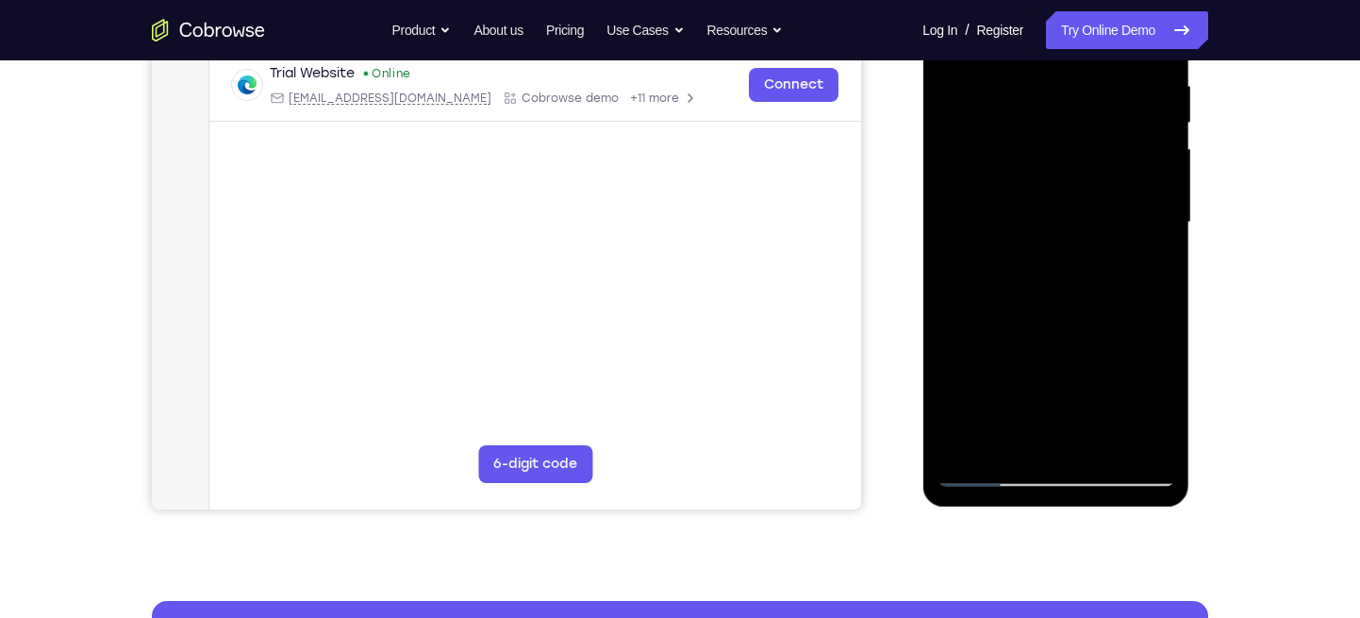
click at [1106, 227] on div at bounding box center [1056, 222] width 238 height 528
click at [1158, 203] on div at bounding box center [1056, 222] width 238 height 528
drag, startPoint x: 1097, startPoint y: 282, endPoint x: 1091, endPoint y: 108, distance: 173.7
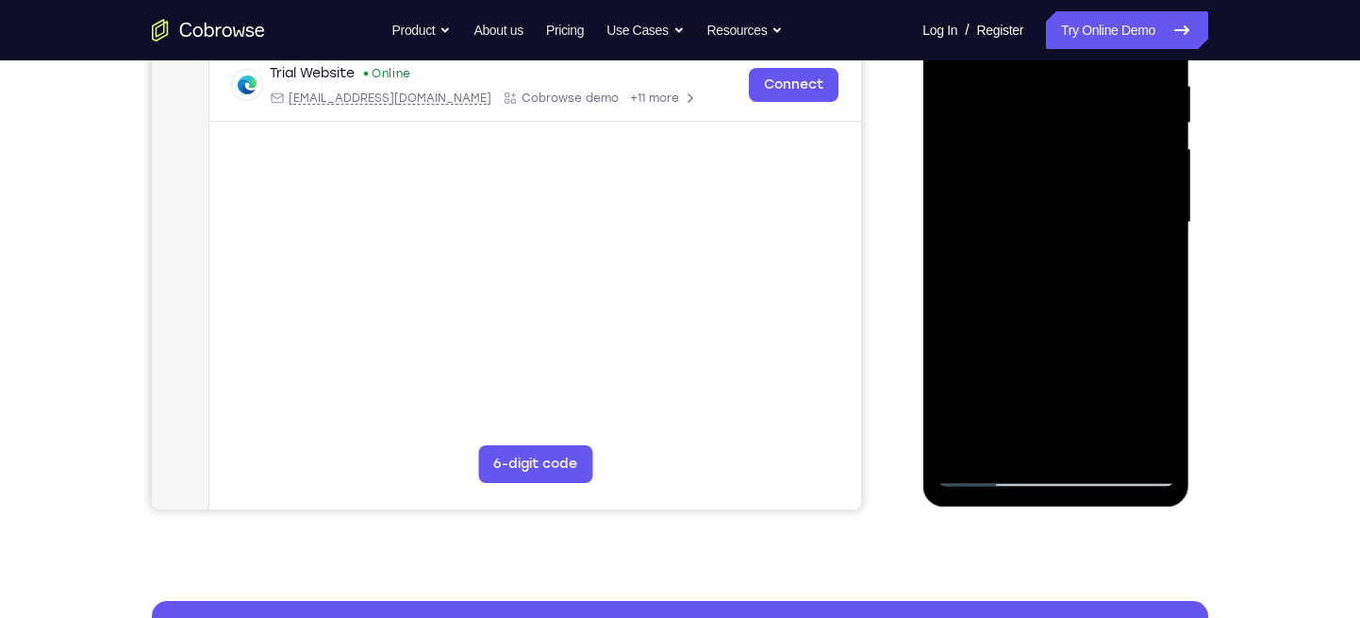
click at [1091, 108] on div at bounding box center [1056, 222] width 238 height 528
drag, startPoint x: 1080, startPoint y: 291, endPoint x: 1076, endPoint y: 153, distance: 138.7
click at [1076, 153] on div at bounding box center [1056, 222] width 238 height 528
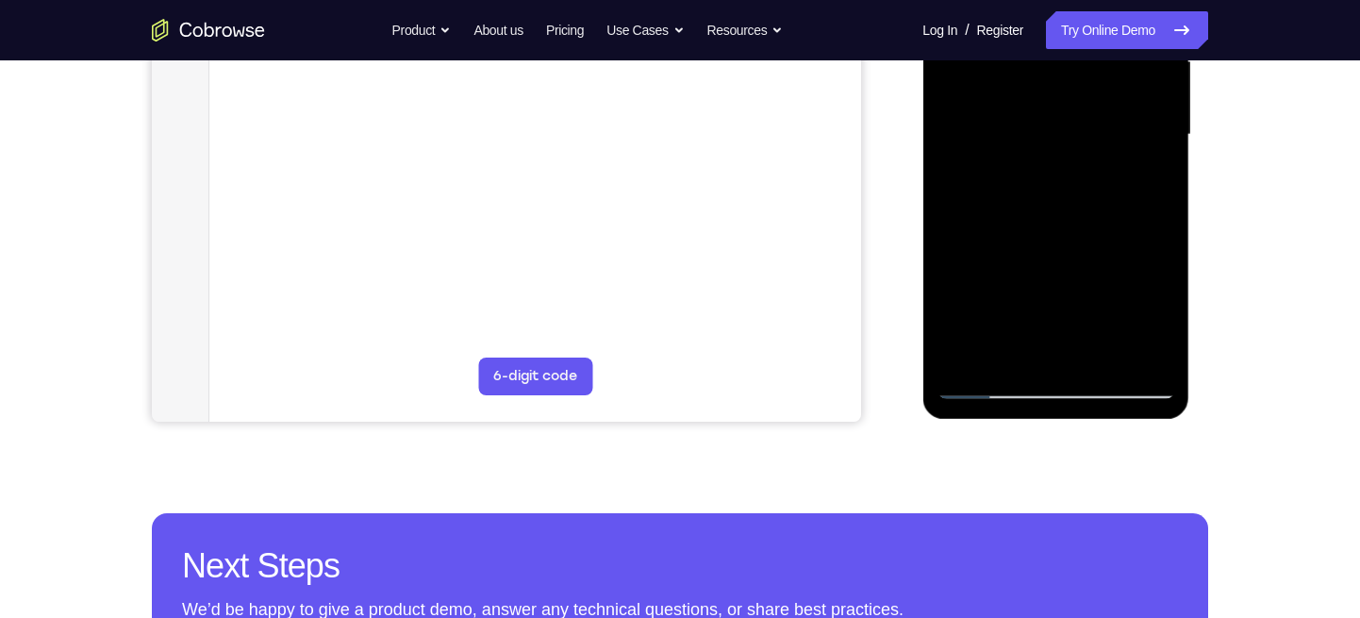
drag, startPoint x: 1093, startPoint y: 282, endPoint x: 1064, endPoint y: 96, distance: 188.1
click at [1064, 96] on div at bounding box center [1056, 135] width 238 height 528
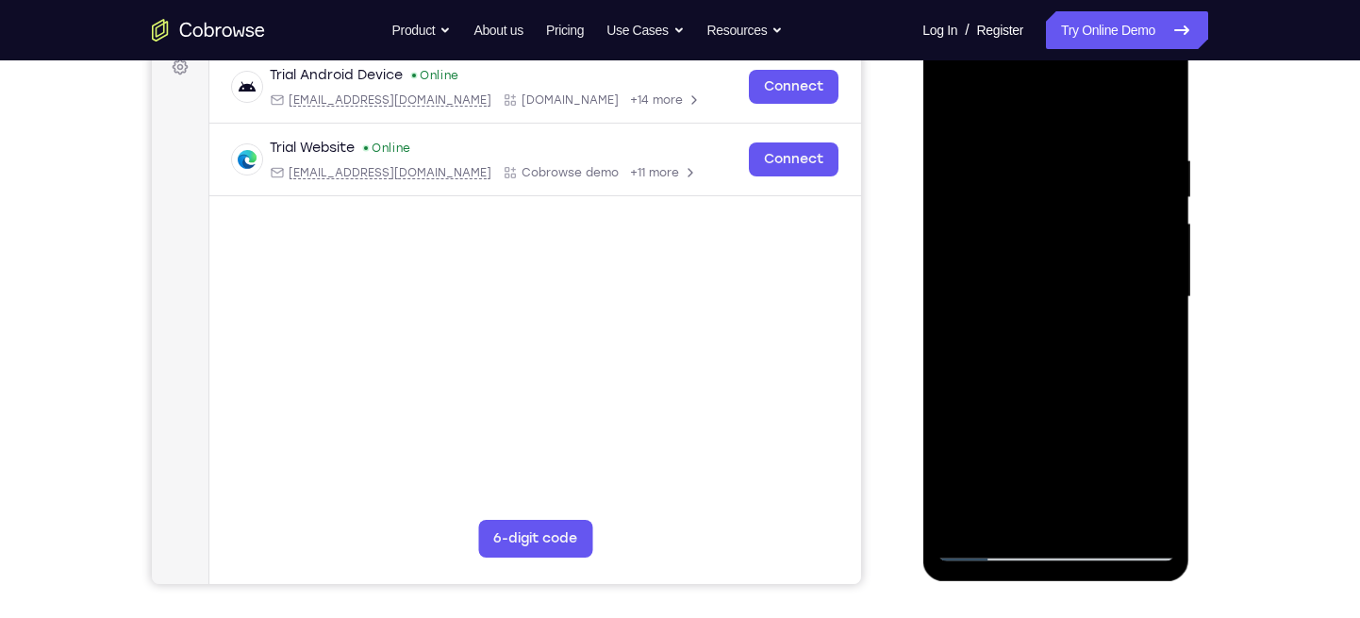
scroll to position [292, 0]
drag, startPoint x: 1054, startPoint y: 294, endPoint x: 993, endPoint y: 289, distance: 60.6
click at [993, 289] on div at bounding box center [1056, 298] width 238 height 528
drag, startPoint x: 1076, startPoint y: 357, endPoint x: 1072, endPoint y: 186, distance: 170.8
click at [1072, 186] on div at bounding box center [1056, 298] width 238 height 528
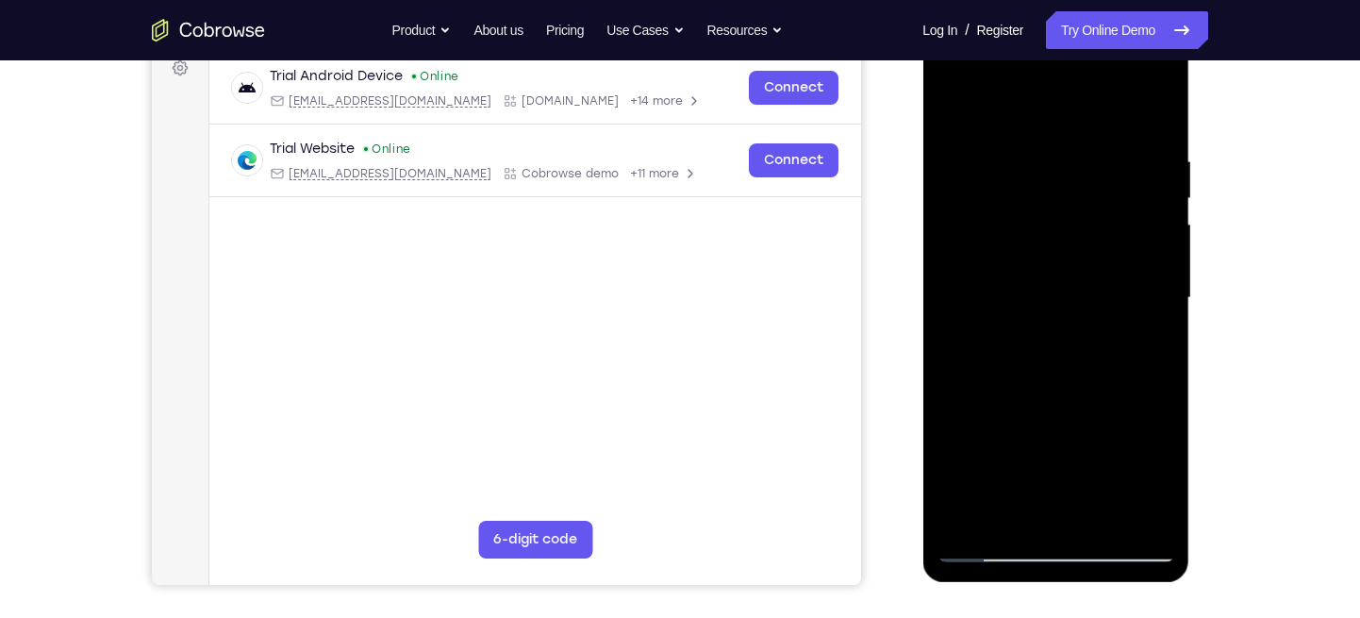
drag, startPoint x: 1082, startPoint y: 376, endPoint x: 1096, endPoint y: 61, distance: 315.4
click at [1096, 61] on div at bounding box center [1056, 298] width 238 height 528
drag, startPoint x: 1093, startPoint y: 380, endPoint x: 1087, endPoint y: 139, distance: 241.6
click at [1087, 139] on div at bounding box center [1056, 298] width 238 height 528
click at [1156, 324] on div at bounding box center [1056, 298] width 238 height 528
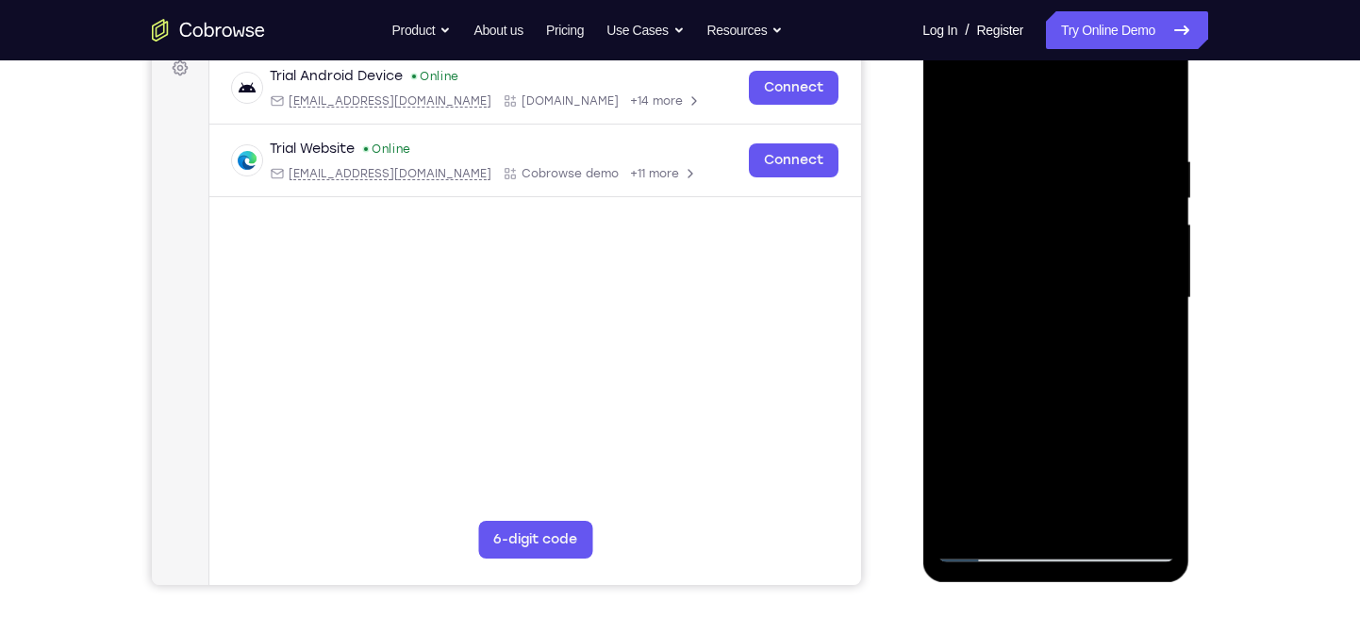
click at [1156, 324] on div at bounding box center [1056, 298] width 238 height 528
drag, startPoint x: 1090, startPoint y: 361, endPoint x: 1082, endPoint y: 153, distance: 208.6
click at [1082, 153] on div at bounding box center [1056, 298] width 238 height 528
drag, startPoint x: 1057, startPoint y: 448, endPoint x: 1048, endPoint y: 233, distance: 215.3
click at [1048, 233] on div at bounding box center [1056, 298] width 238 height 528
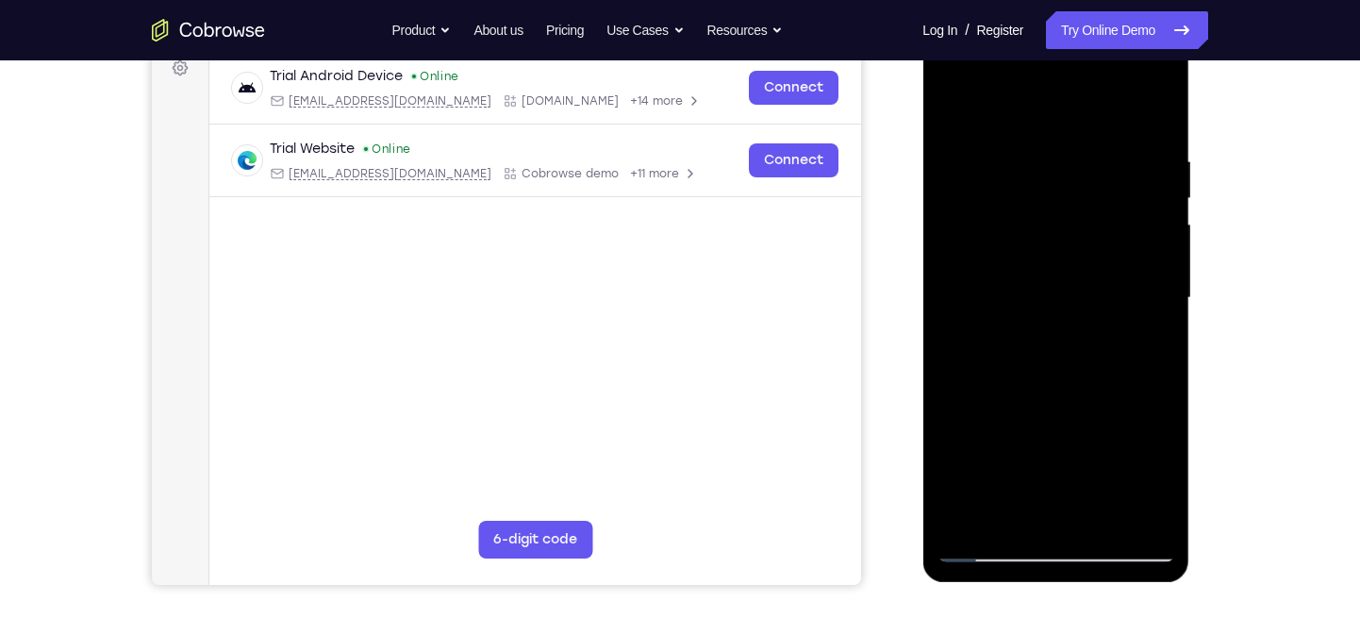
drag, startPoint x: 1077, startPoint y: 333, endPoint x: 1084, endPoint y: 141, distance: 191.6
click at [1084, 141] on div at bounding box center [1056, 298] width 238 height 528
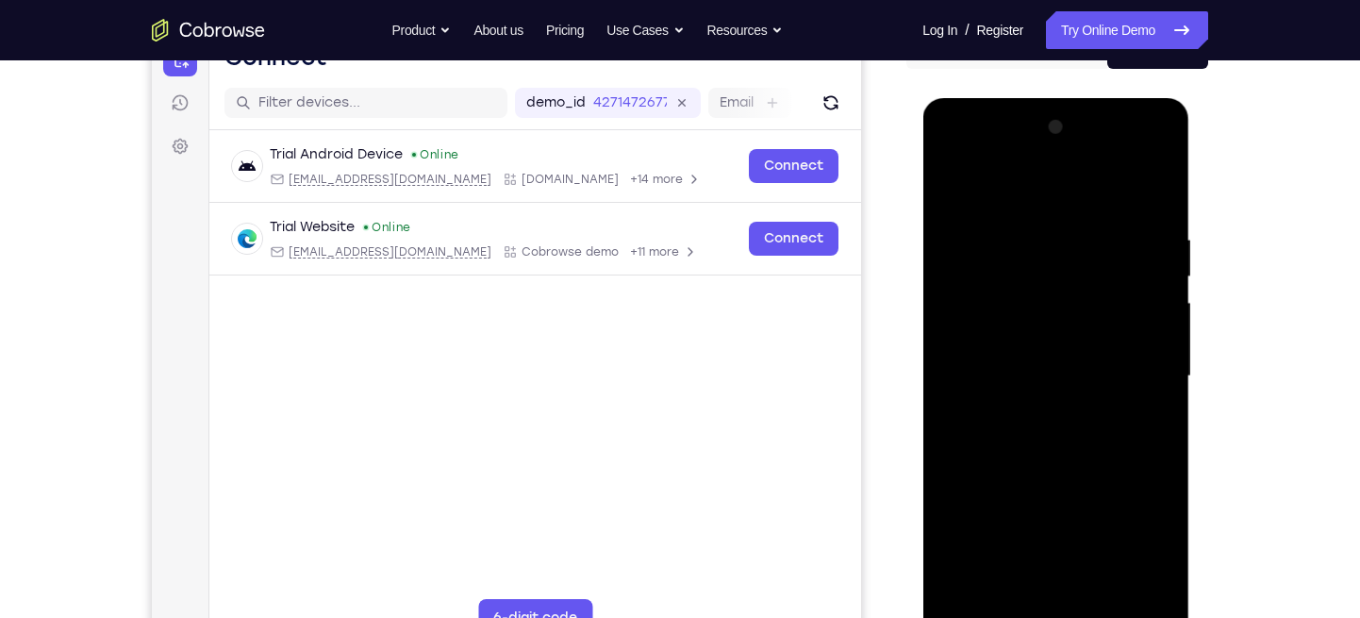
scroll to position [192, 0]
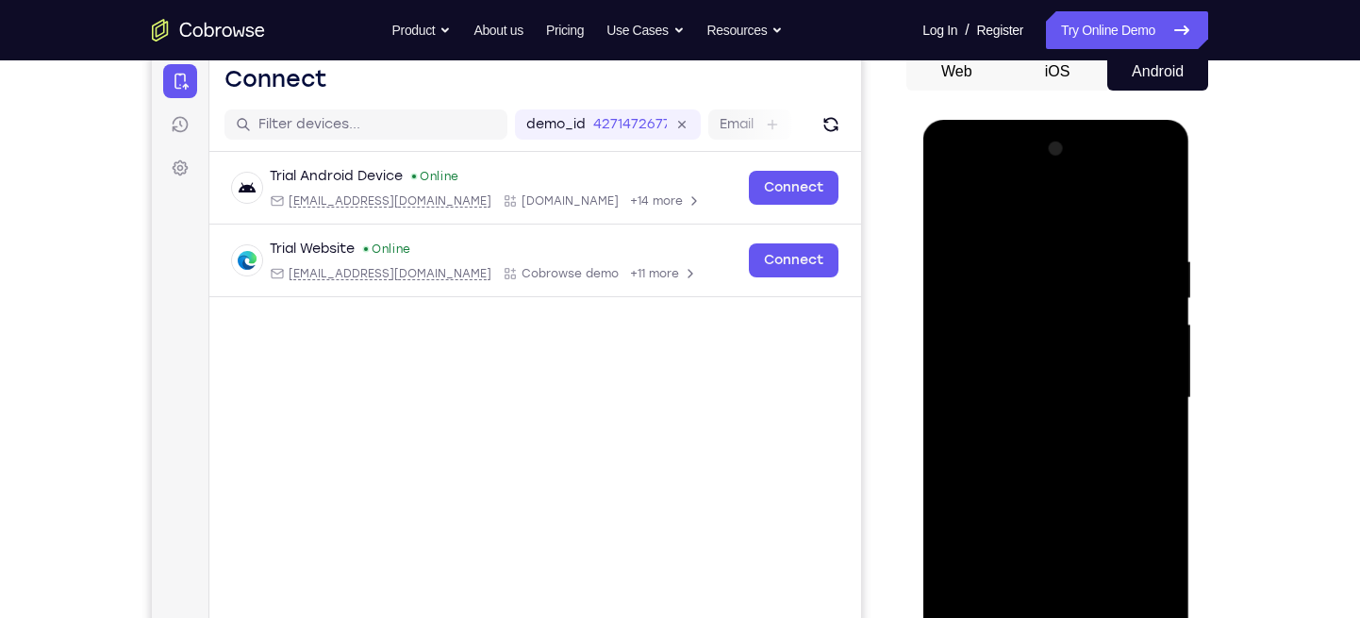
drag, startPoint x: 1073, startPoint y: 319, endPoint x: 1067, endPoint y: 169, distance: 150.1
click at [1067, 169] on div at bounding box center [1056, 398] width 238 height 528
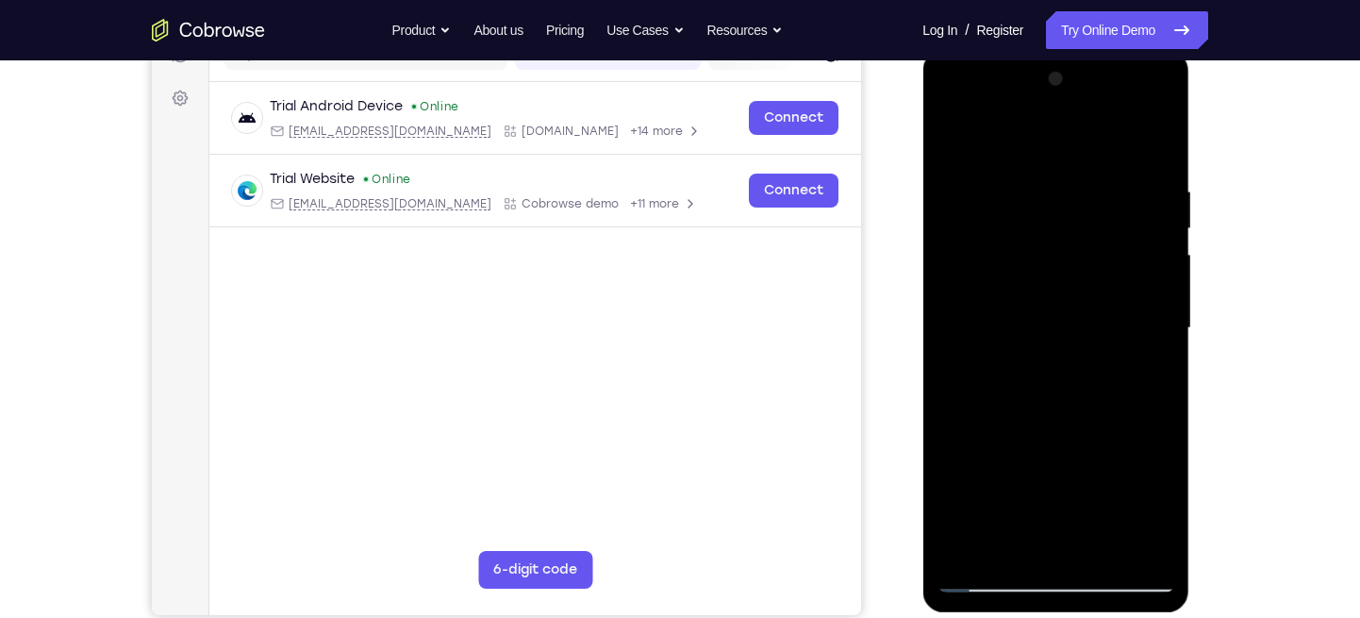
scroll to position [264, 0]
drag, startPoint x: 1080, startPoint y: 376, endPoint x: 1069, endPoint y: 167, distance: 209.7
click at [1069, 167] on div at bounding box center [1056, 326] width 238 height 528
drag, startPoint x: 1093, startPoint y: 345, endPoint x: 1069, endPoint y: 221, distance: 126.9
click at [1069, 221] on div at bounding box center [1056, 326] width 238 height 528
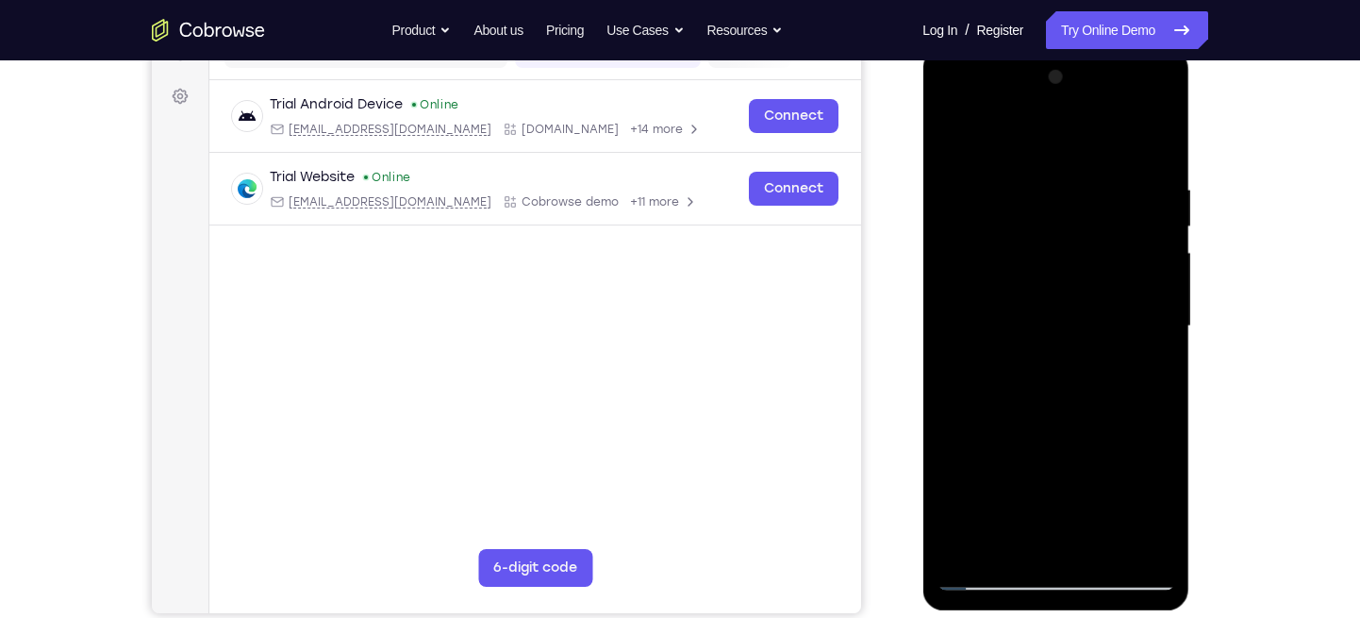
click at [1163, 255] on div at bounding box center [1056, 326] width 238 height 528
drag, startPoint x: 1105, startPoint y: 338, endPoint x: 1091, endPoint y: 196, distance: 142.1
click at [1091, 196] on div at bounding box center [1056, 326] width 238 height 528
drag, startPoint x: 1067, startPoint y: 342, endPoint x: 1059, endPoint y: 125, distance: 217.1
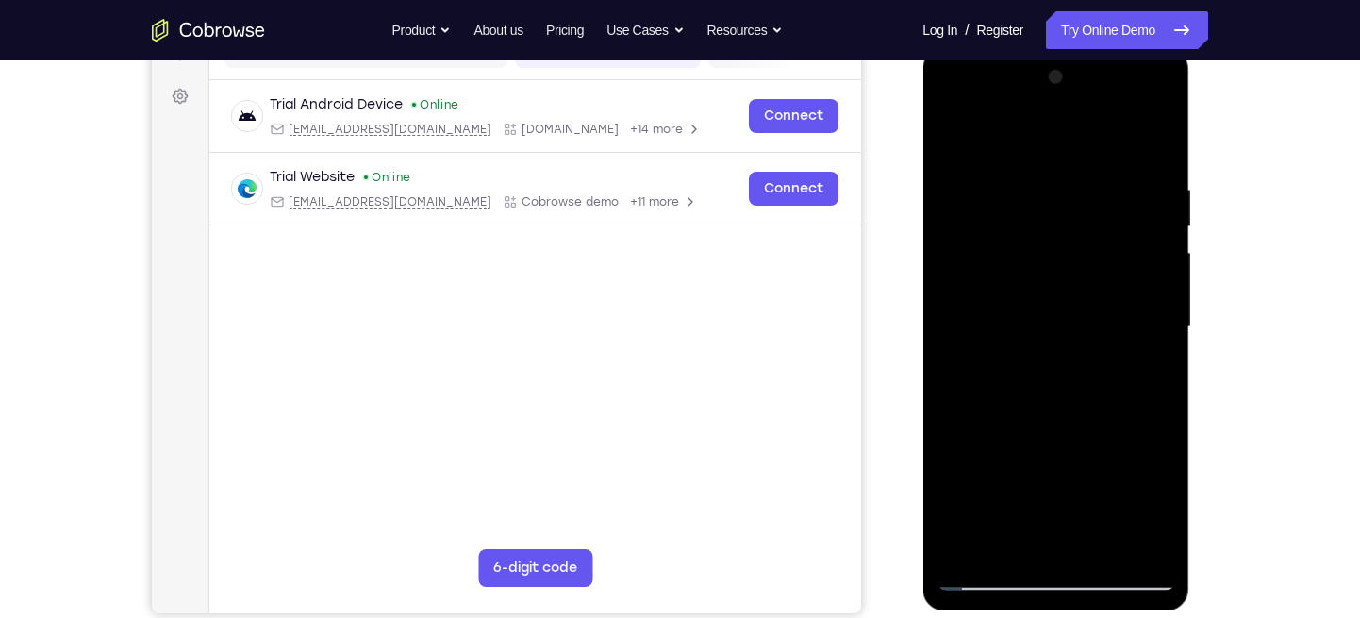
click at [1059, 125] on div at bounding box center [1056, 326] width 238 height 528
drag, startPoint x: 1042, startPoint y: 315, endPoint x: 1039, endPoint y: 141, distance: 173.6
click at [1039, 141] on div at bounding box center [1056, 326] width 238 height 528
drag, startPoint x: 1070, startPoint y: 330, endPoint x: 1036, endPoint y: 191, distance: 143.7
click at [1036, 191] on div at bounding box center [1056, 326] width 238 height 528
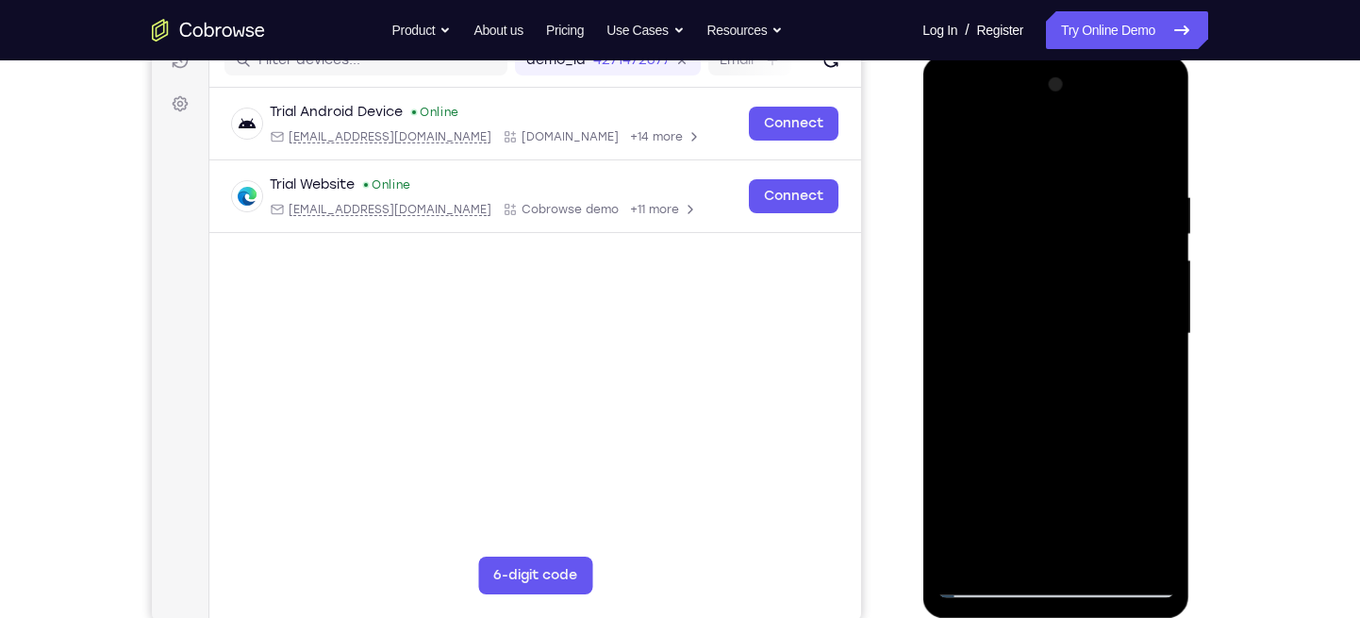
scroll to position [253, 0]
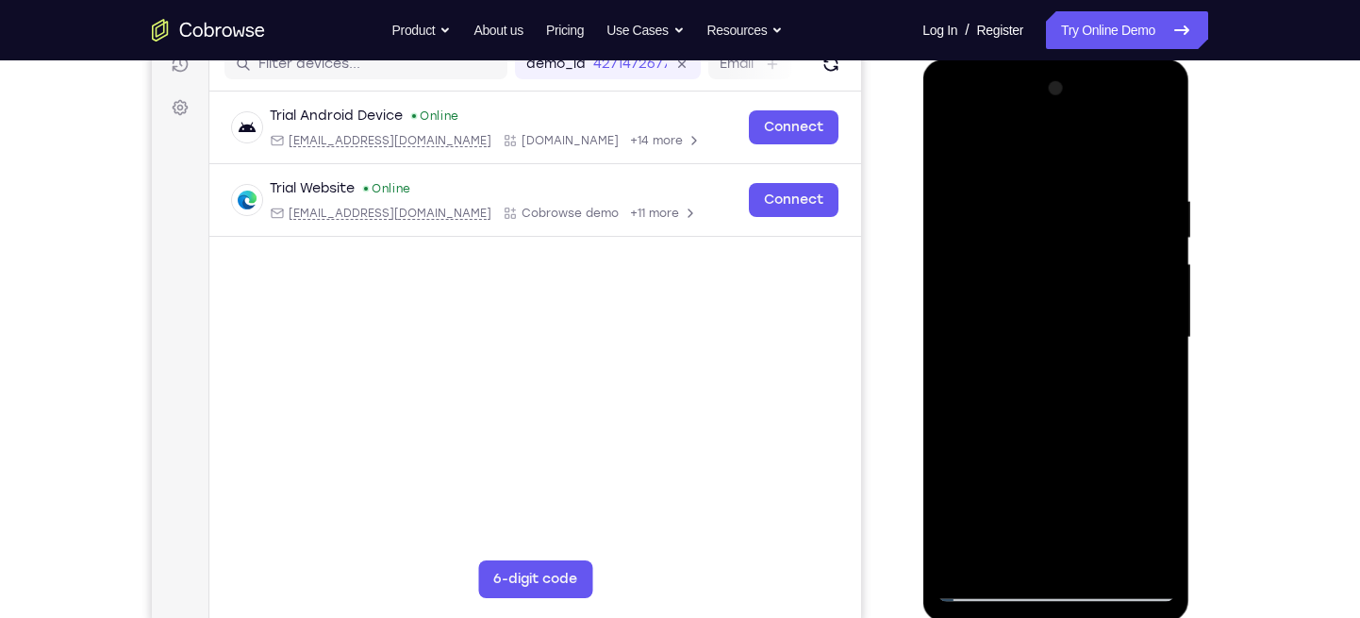
click at [1165, 228] on div at bounding box center [1056, 338] width 238 height 528
drag, startPoint x: 1081, startPoint y: 271, endPoint x: 1079, endPoint y: 295, distance: 24.6
click at [1079, 295] on div at bounding box center [1056, 338] width 238 height 528
click at [1160, 247] on div at bounding box center [1056, 338] width 238 height 528
click at [949, 245] on div at bounding box center [1056, 338] width 238 height 528
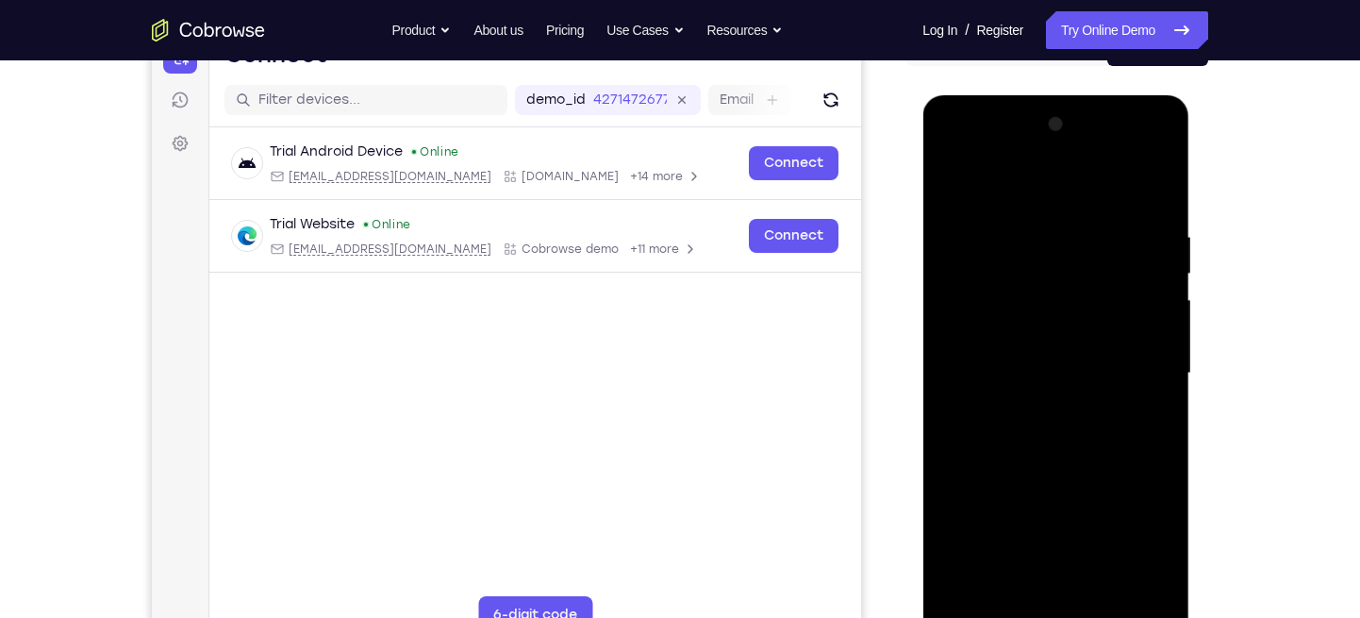
scroll to position [218, 0]
click at [1158, 281] on div at bounding box center [1056, 372] width 238 height 528
